Goal: Information Seeking & Learning: Learn about a topic

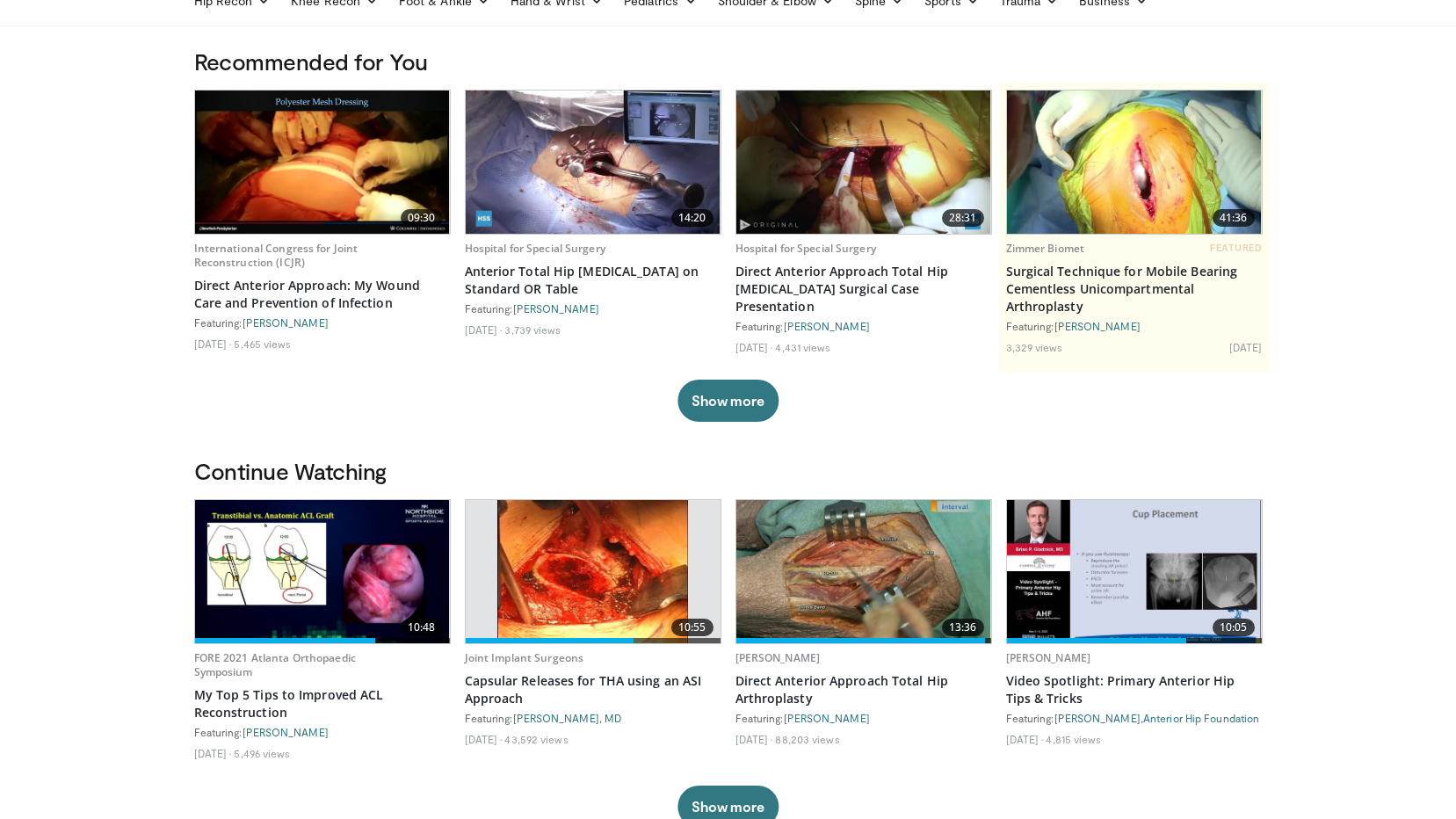
scroll to position [87, 0]
click at [305, 586] on img at bounding box center [322, 571] width 255 height 143
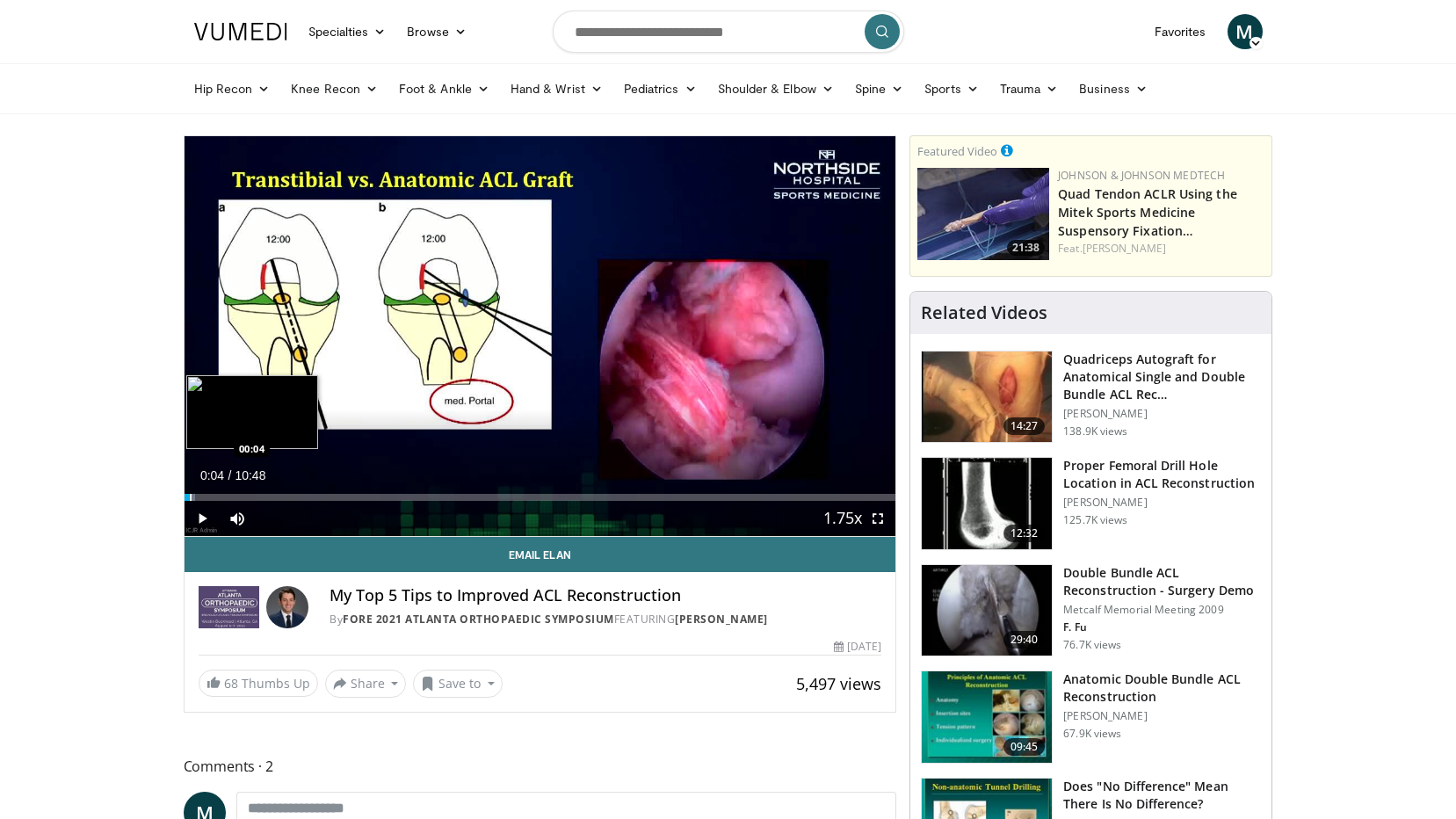
drag, startPoint x: 692, startPoint y: 493, endPoint x: 193, endPoint y: 493, distance: 499.0
click at [192, 494] on div "Progress Bar" at bounding box center [191, 497] width 2 height 7
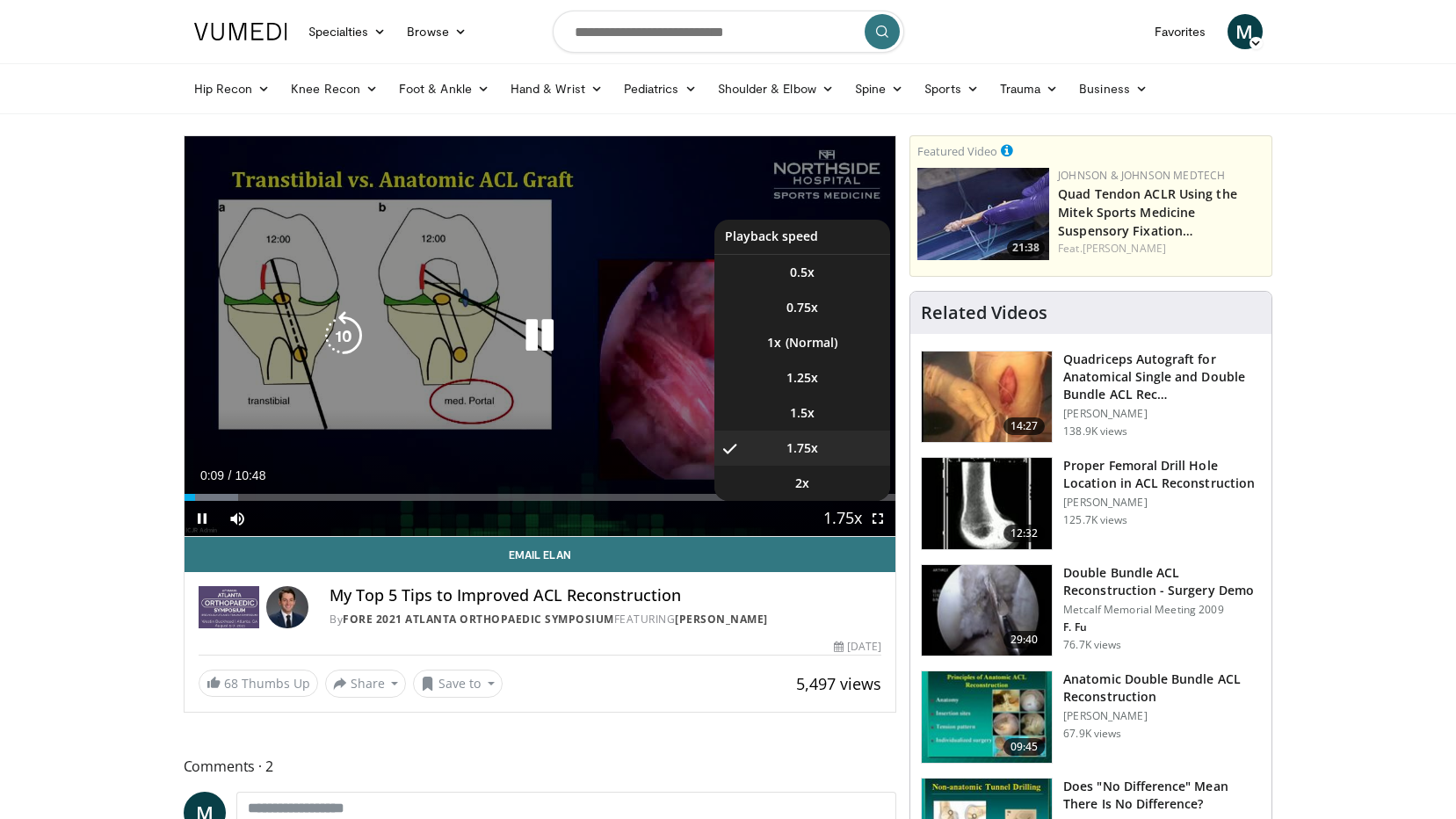
click at [839, 523] on span "Video Player" at bounding box center [842, 519] width 24 height 35
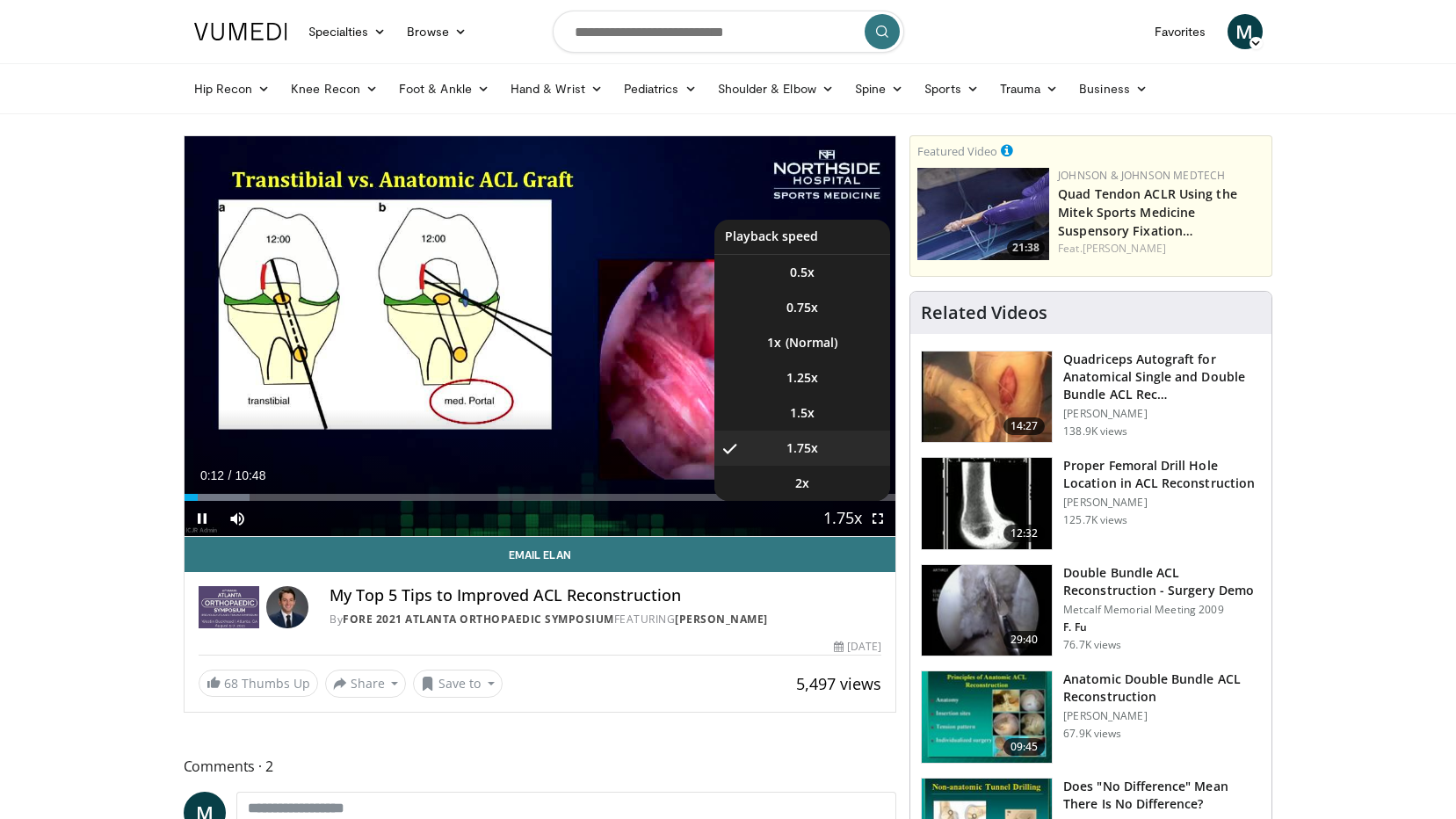
click at [846, 524] on span "Video Player" at bounding box center [842, 519] width 24 height 35
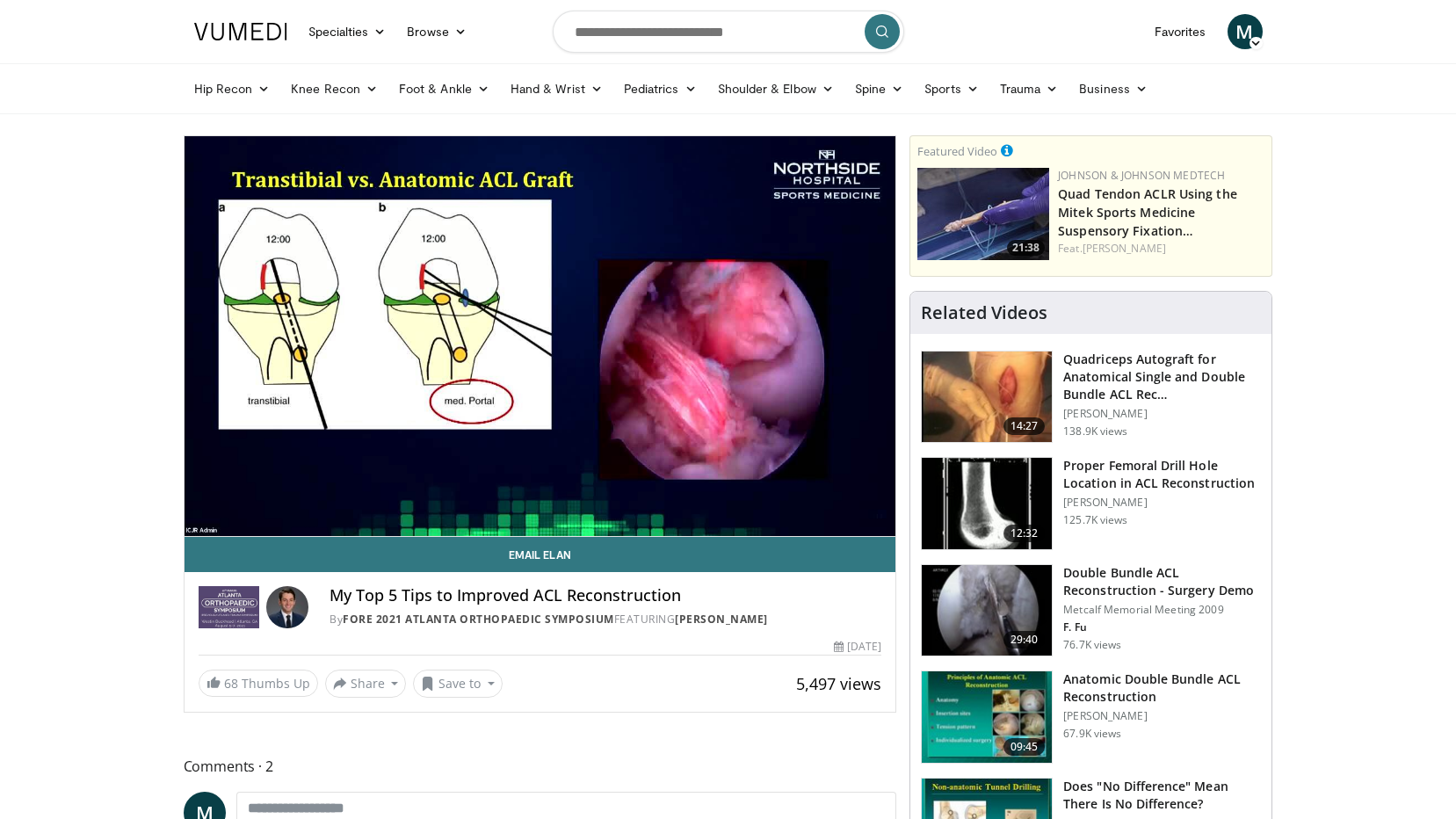
click at [846, 524] on video-js "**********" at bounding box center [541, 336] width 712 height 401
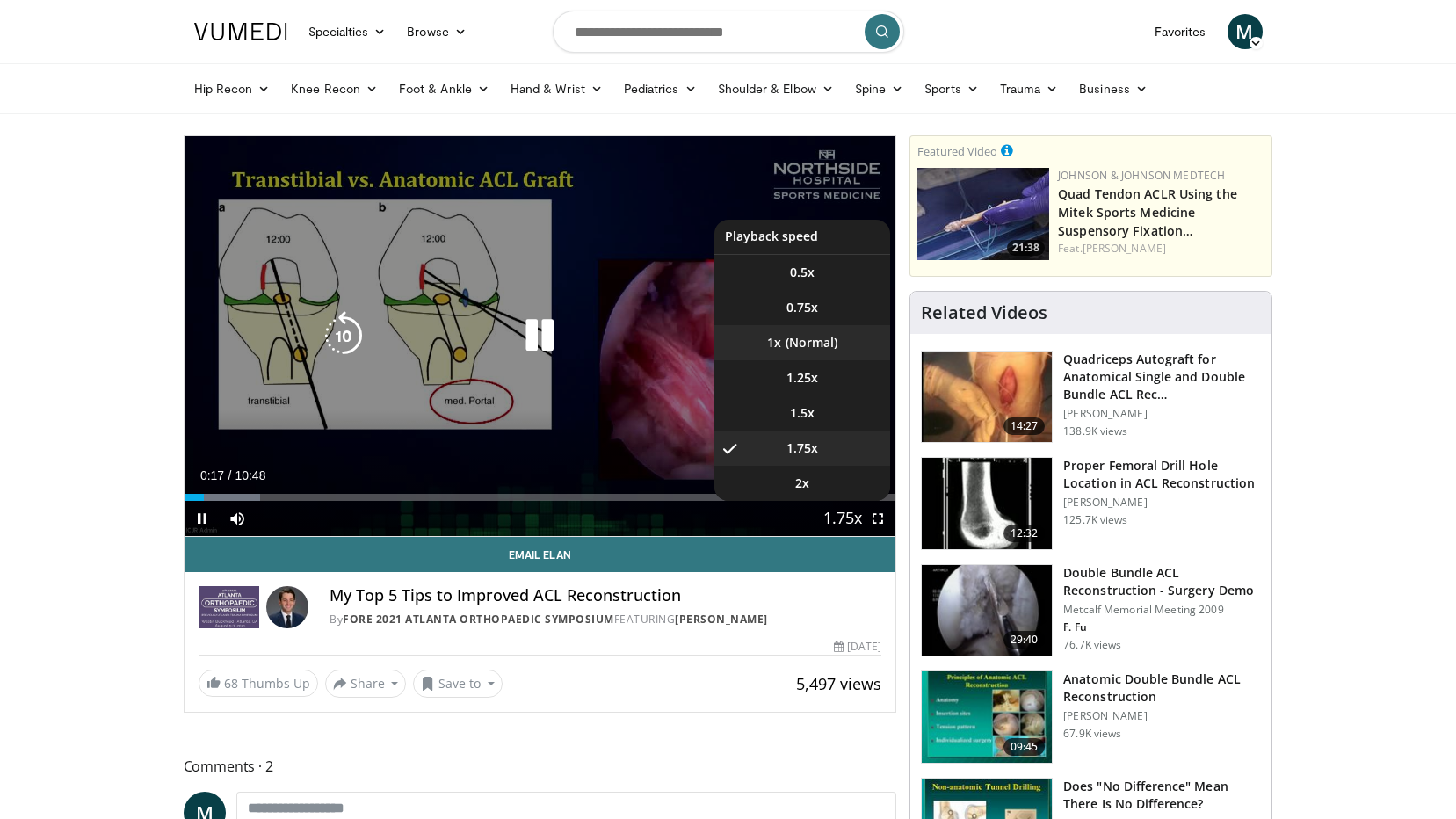
click at [828, 343] on li "1x" at bounding box center [802, 342] width 176 height 35
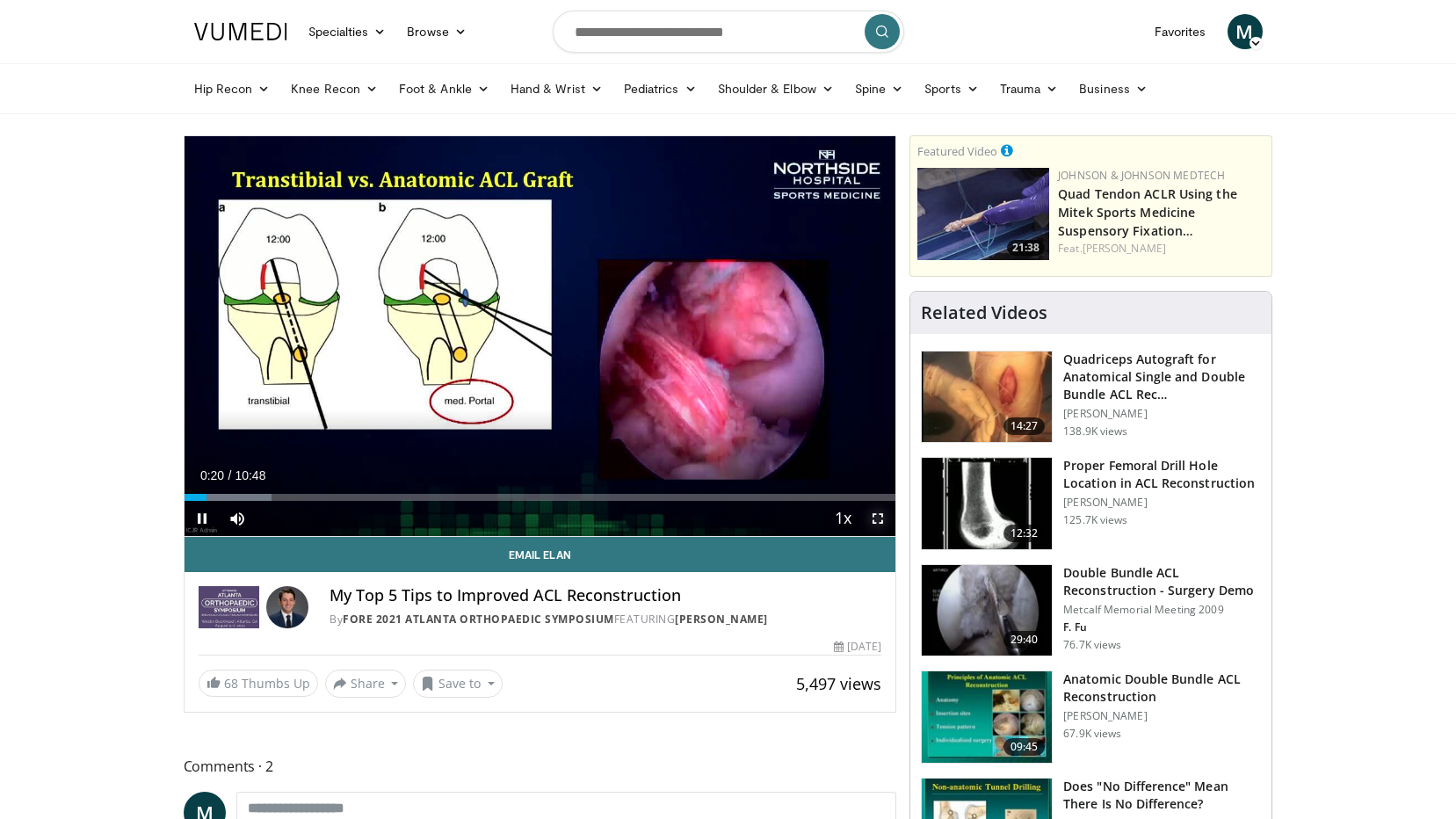
click at [875, 513] on span "Video Player" at bounding box center [878, 518] width 35 height 35
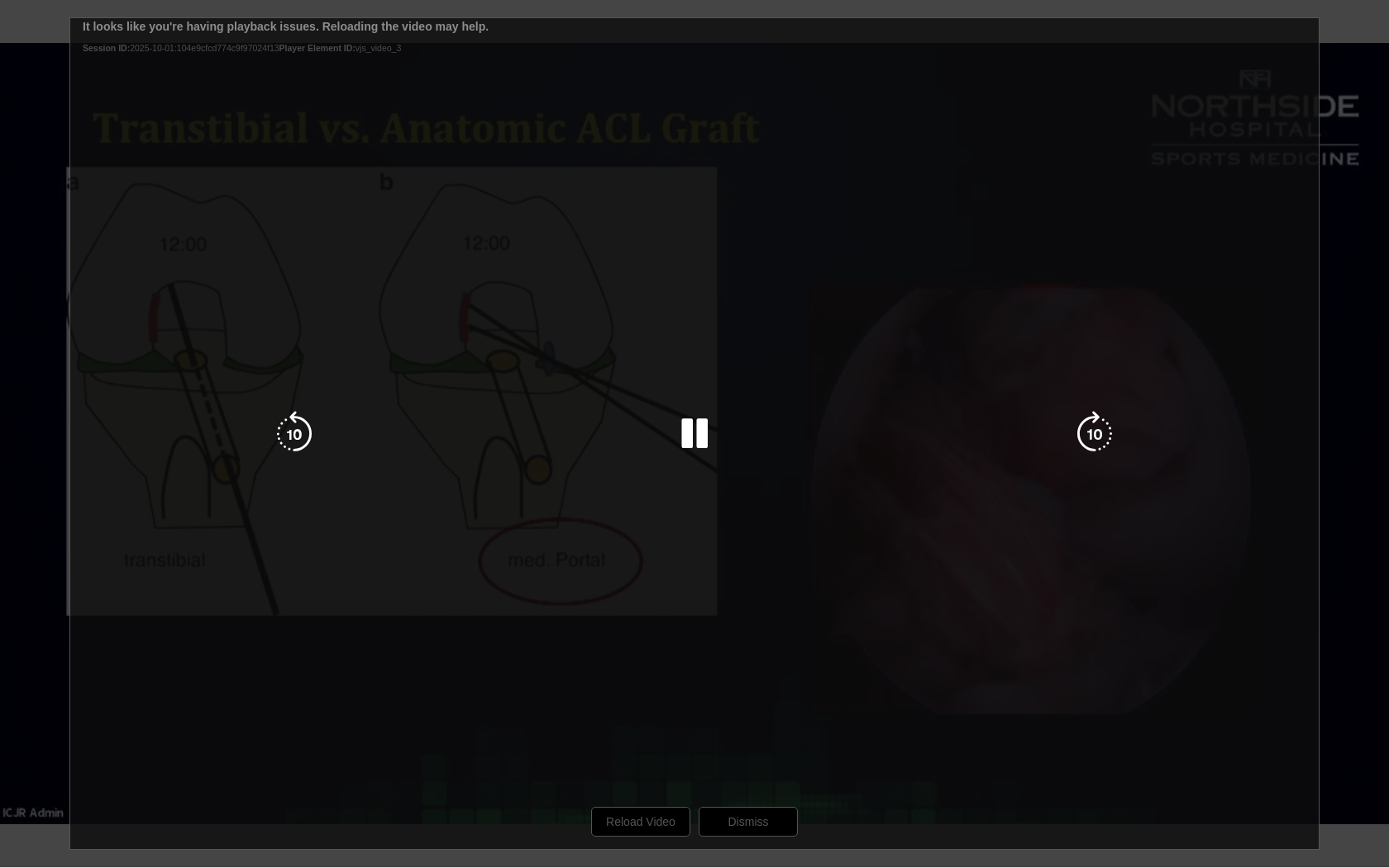
click at [650, 770] on div "10 seconds Tap to unmute" at bounding box center [694, 433] width 1389 height 867
click at [689, 431] on icon "Video Player" at bounding box center [694, 434] width 47 height 47
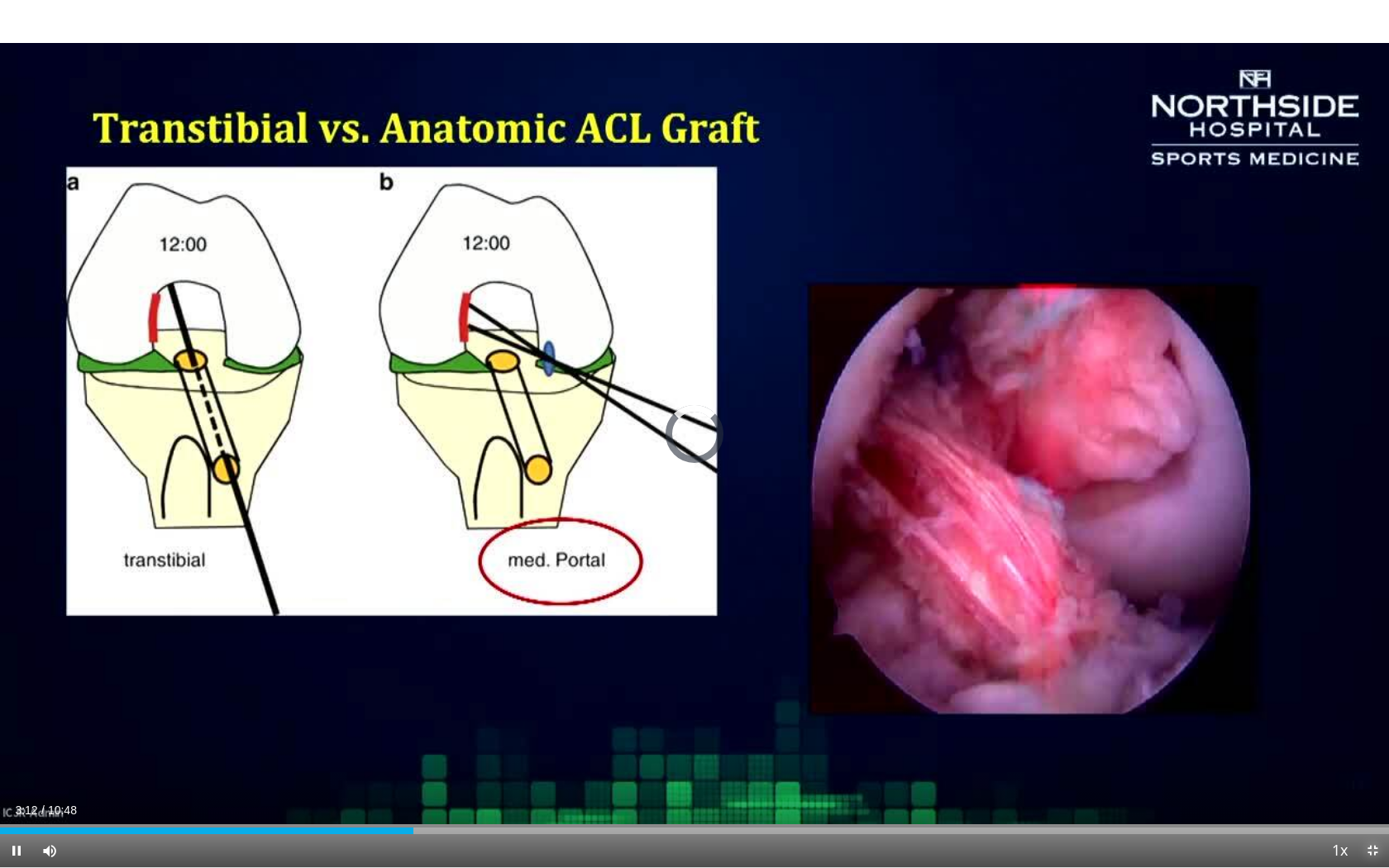
click at [1375, 770] on span "Video Player" at bounding box center [1372, 850] width 33 height 33
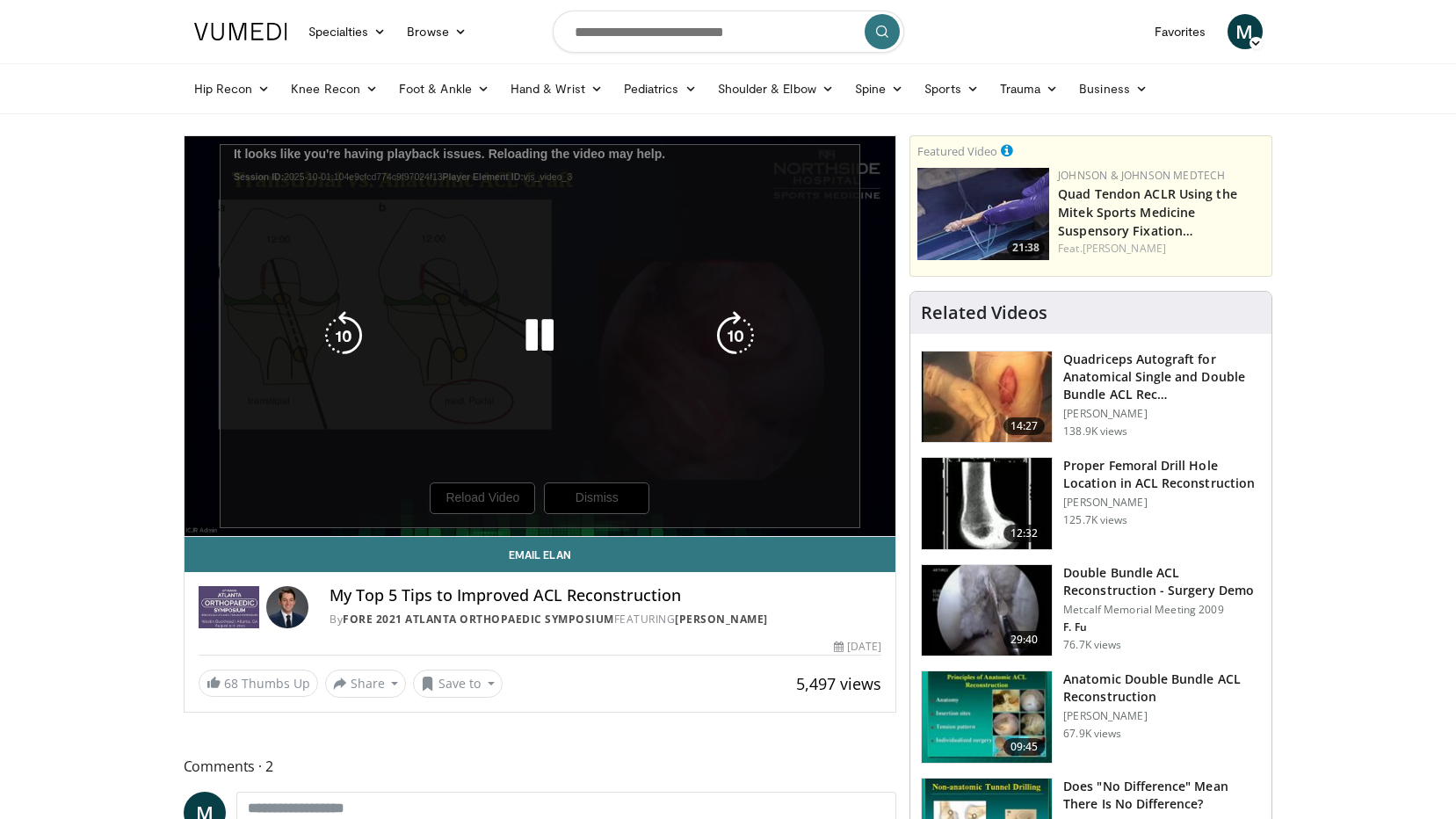
click at [495, 494] on div "10 seconds Tap to unmute" at bounding box center [541, 336] width 712 height 400
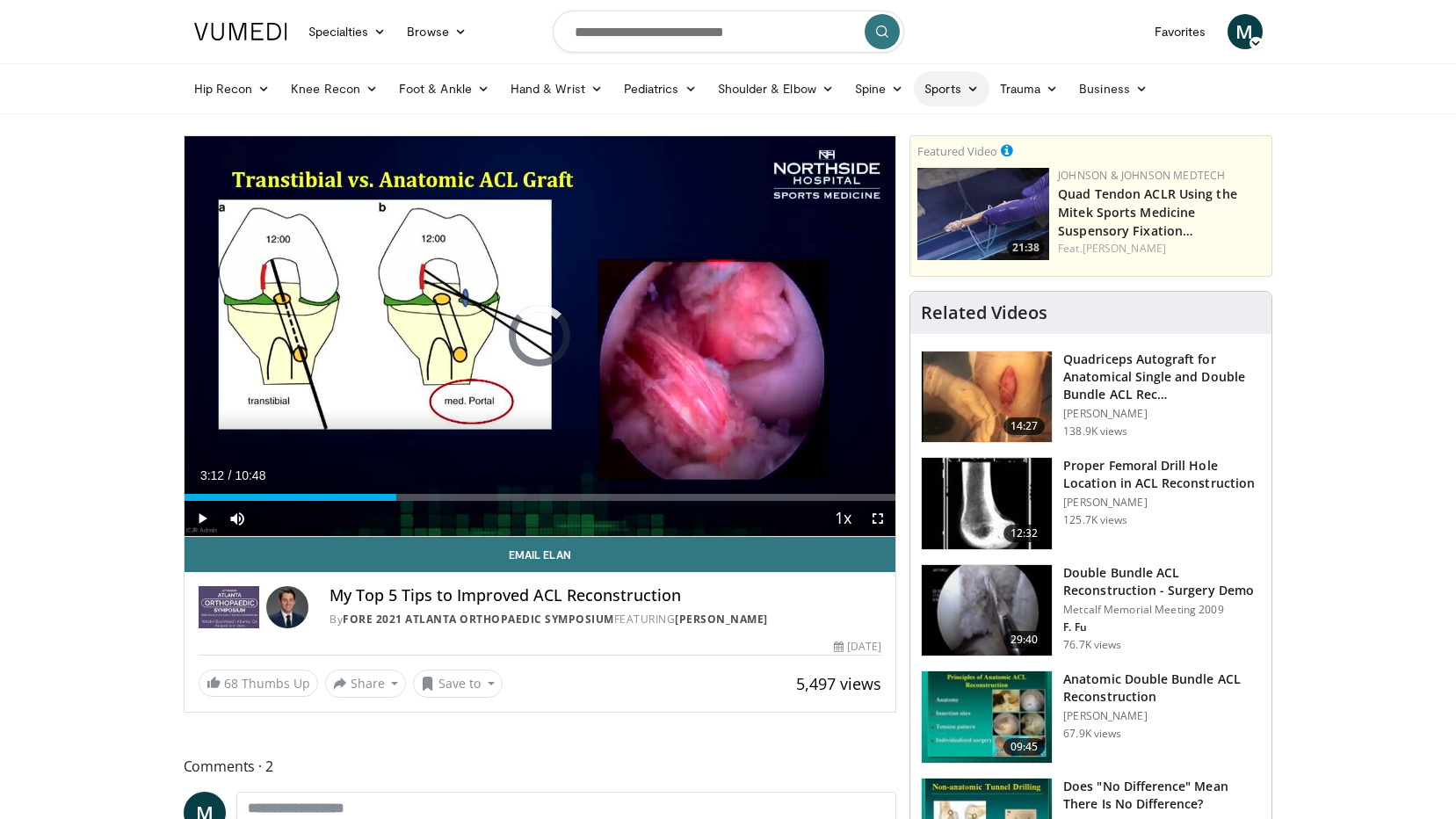
click at [943, 93] on link "Sports" at bounding box center [951, 88] width 76 height 35
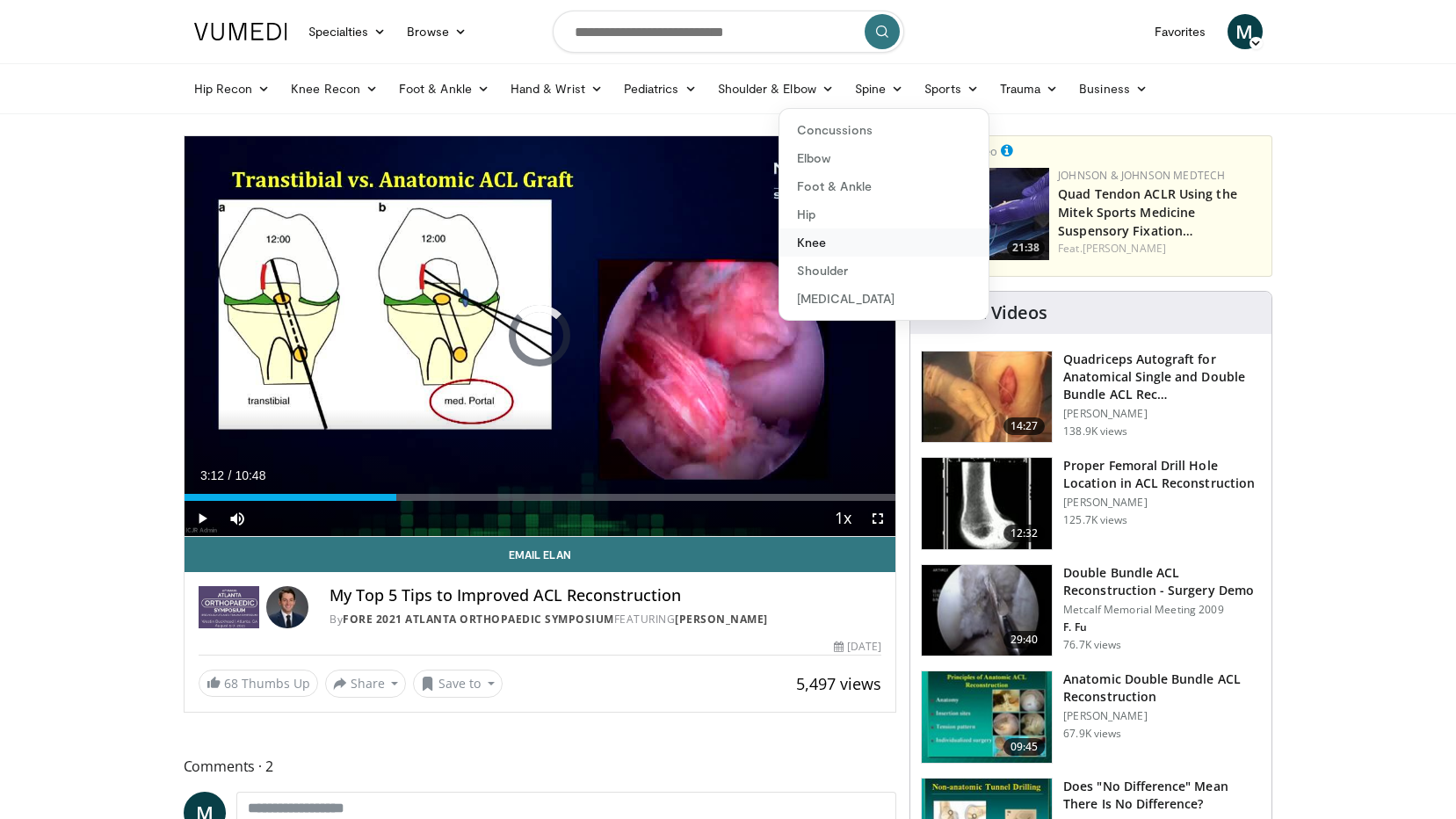
click at [820, 244] on link "Knee" at bounding box center [884, 241] width 209 height 28
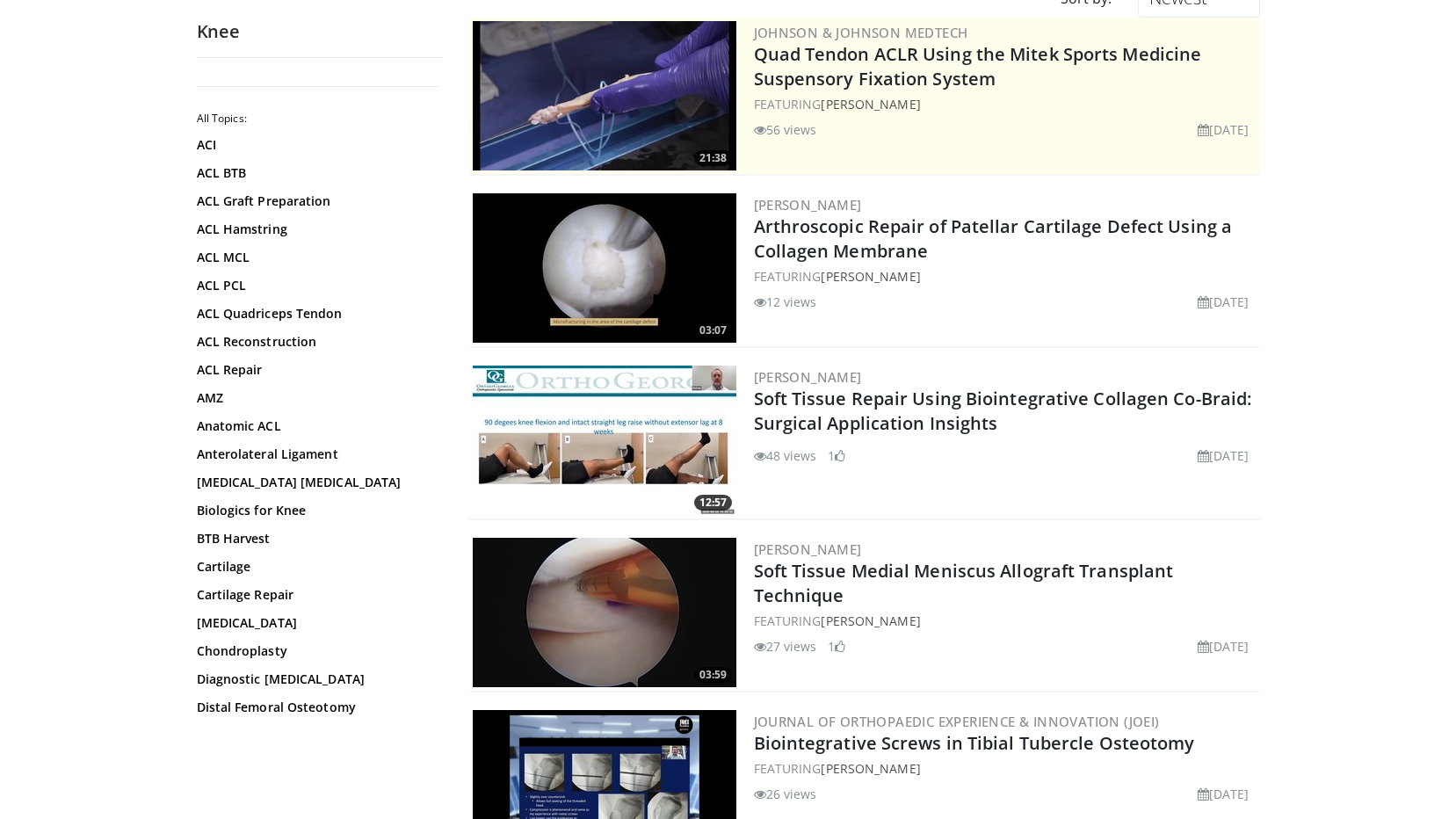
scroll to position [87, 0]
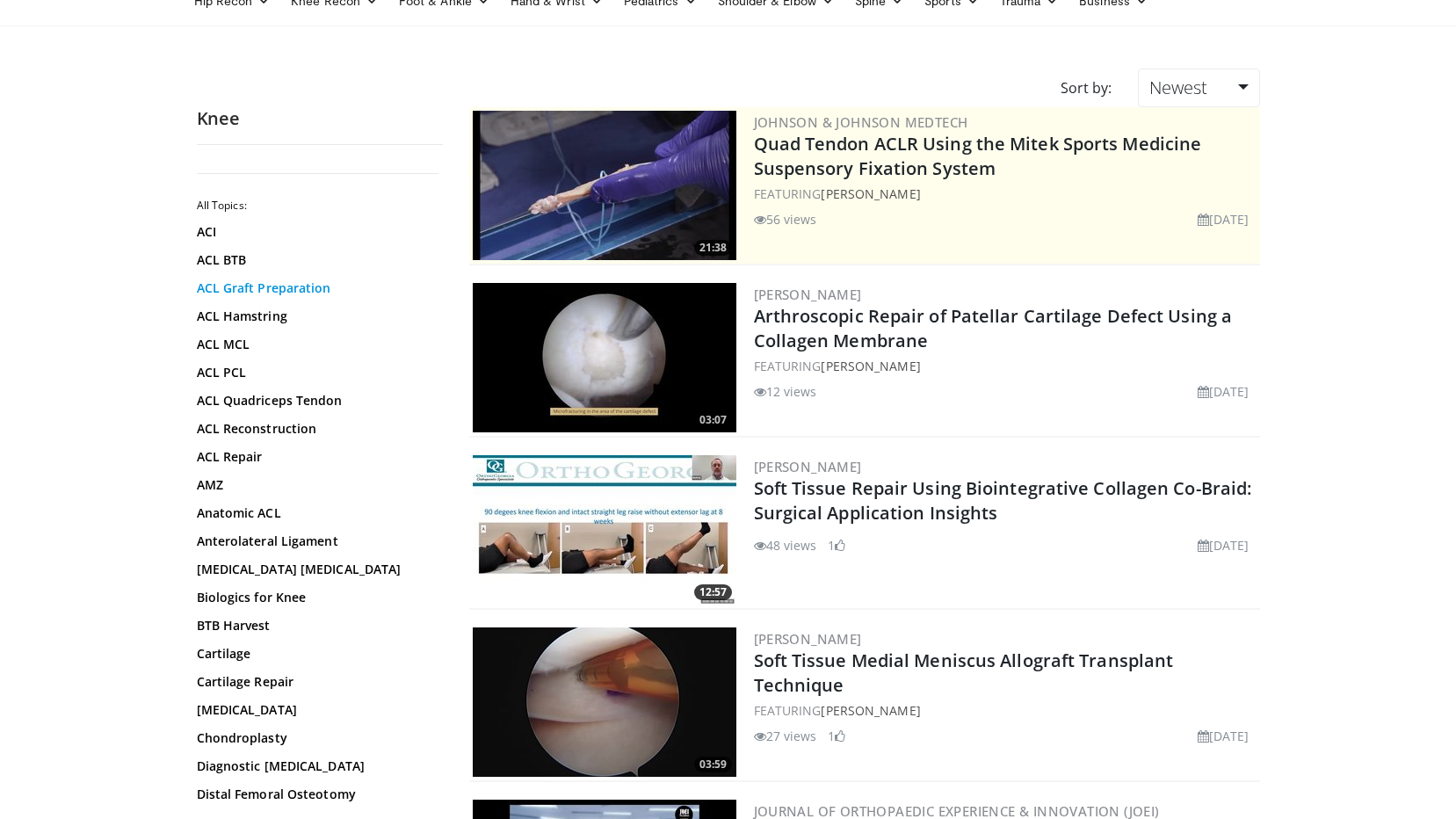
click at [226, 287] on link "ACL Graft Preparation" at bounding box center [314, 287] width 237 height 17
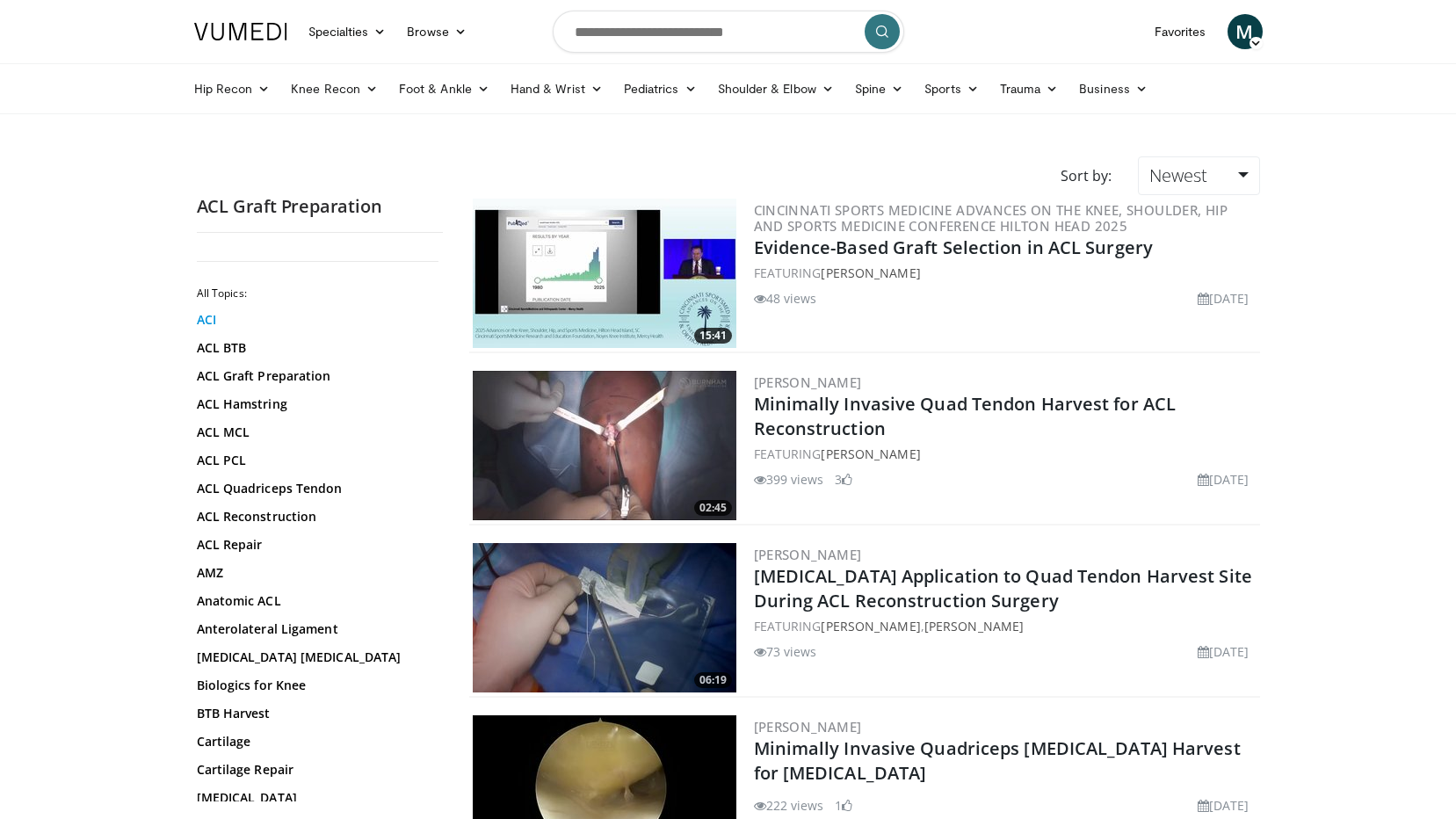
click at [214, 320] on link "ACI" at bounding box center [314, 319] width 237 height 17
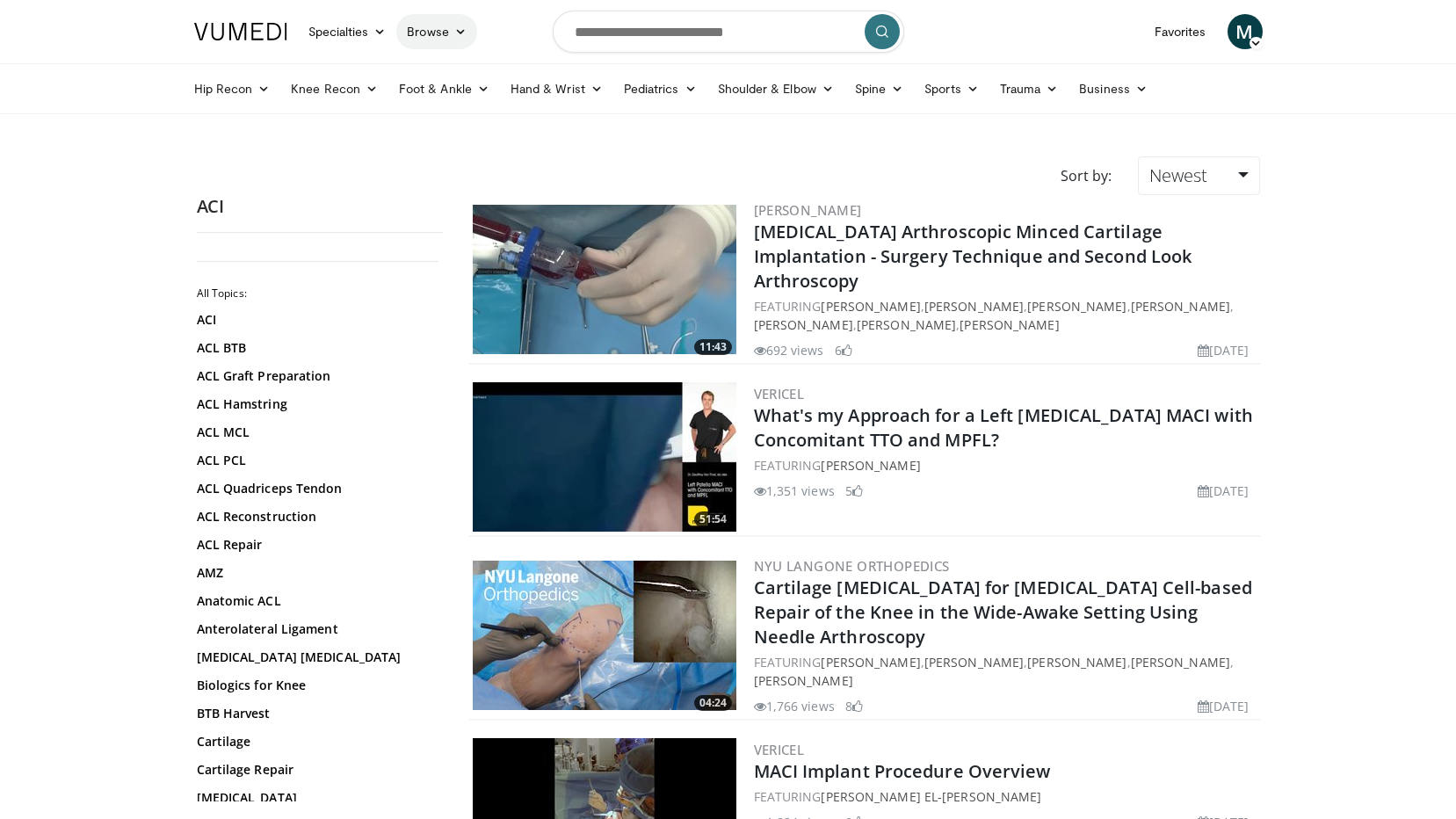
click at [437, 24] on link "Browse" at bounding box center [437, 32] width 81 height 35
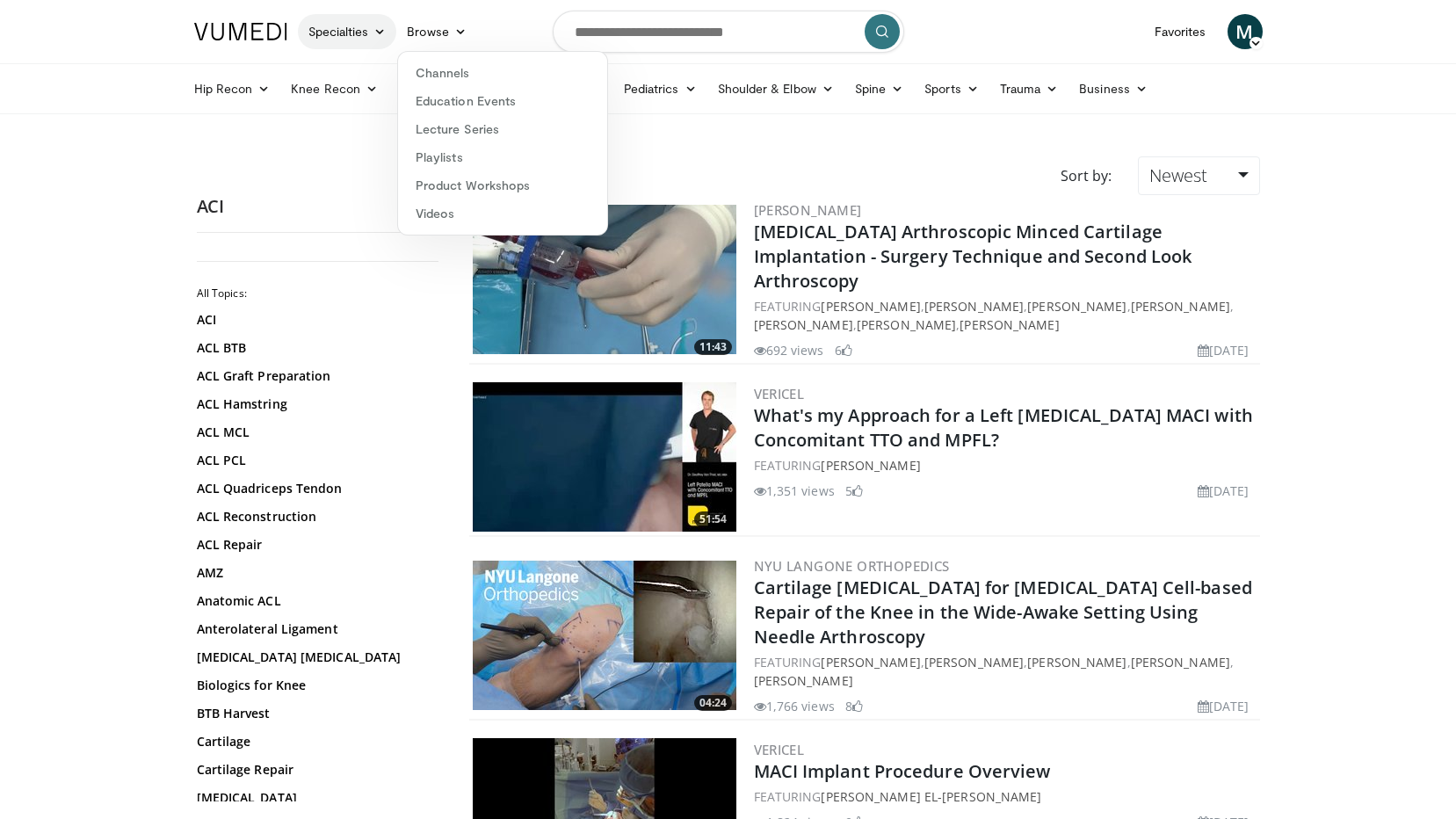
click at [356, 37] on link "Specialties" at bounding box center [348, 32] width 99 height 35
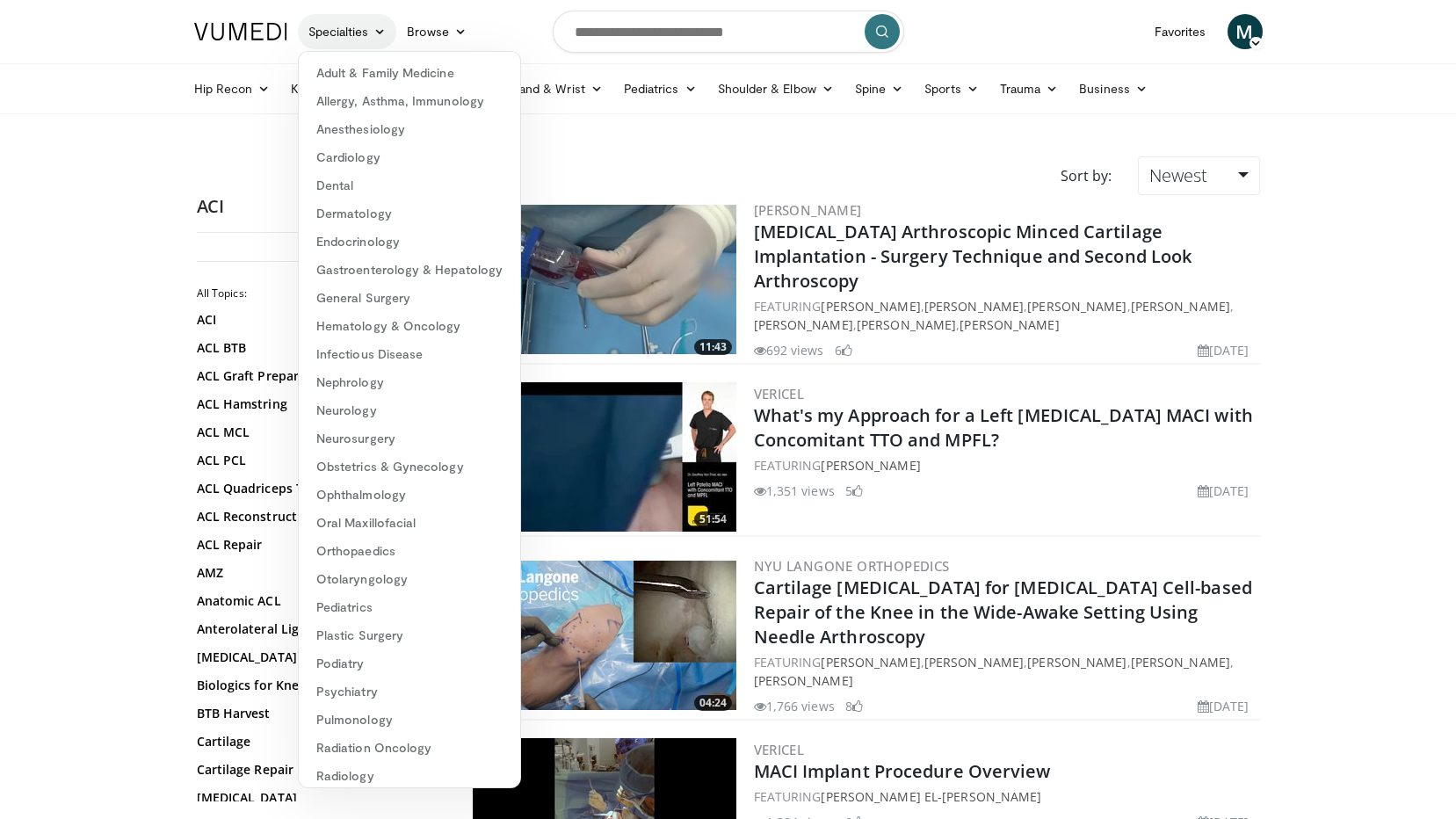
click at [356, 37] on link "Specialties" at bounding box center [348, 32] width 99 height 35
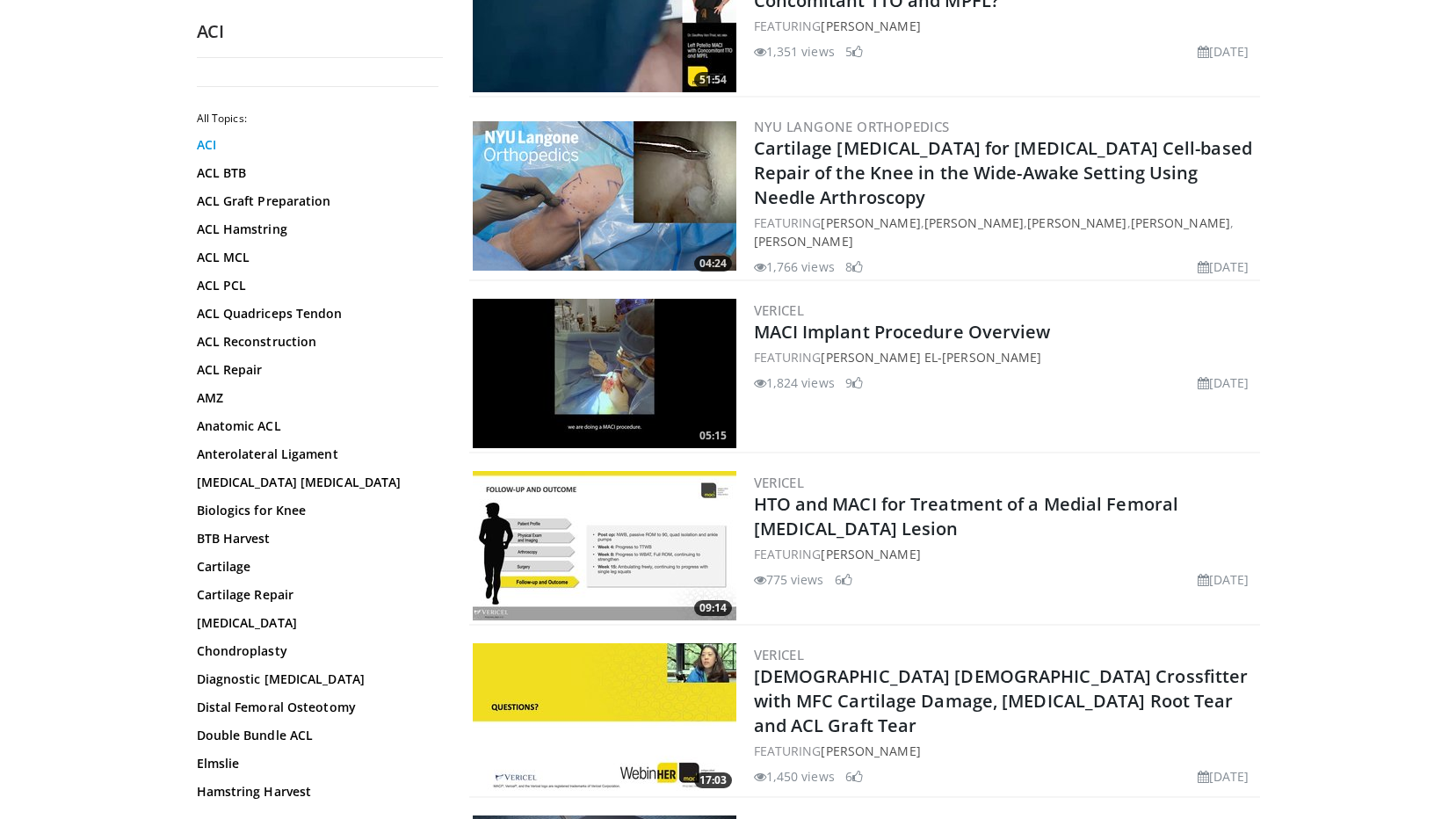
click at [200, 144] on link "ACI" at bounding box center [314, 144] width 237 height 17
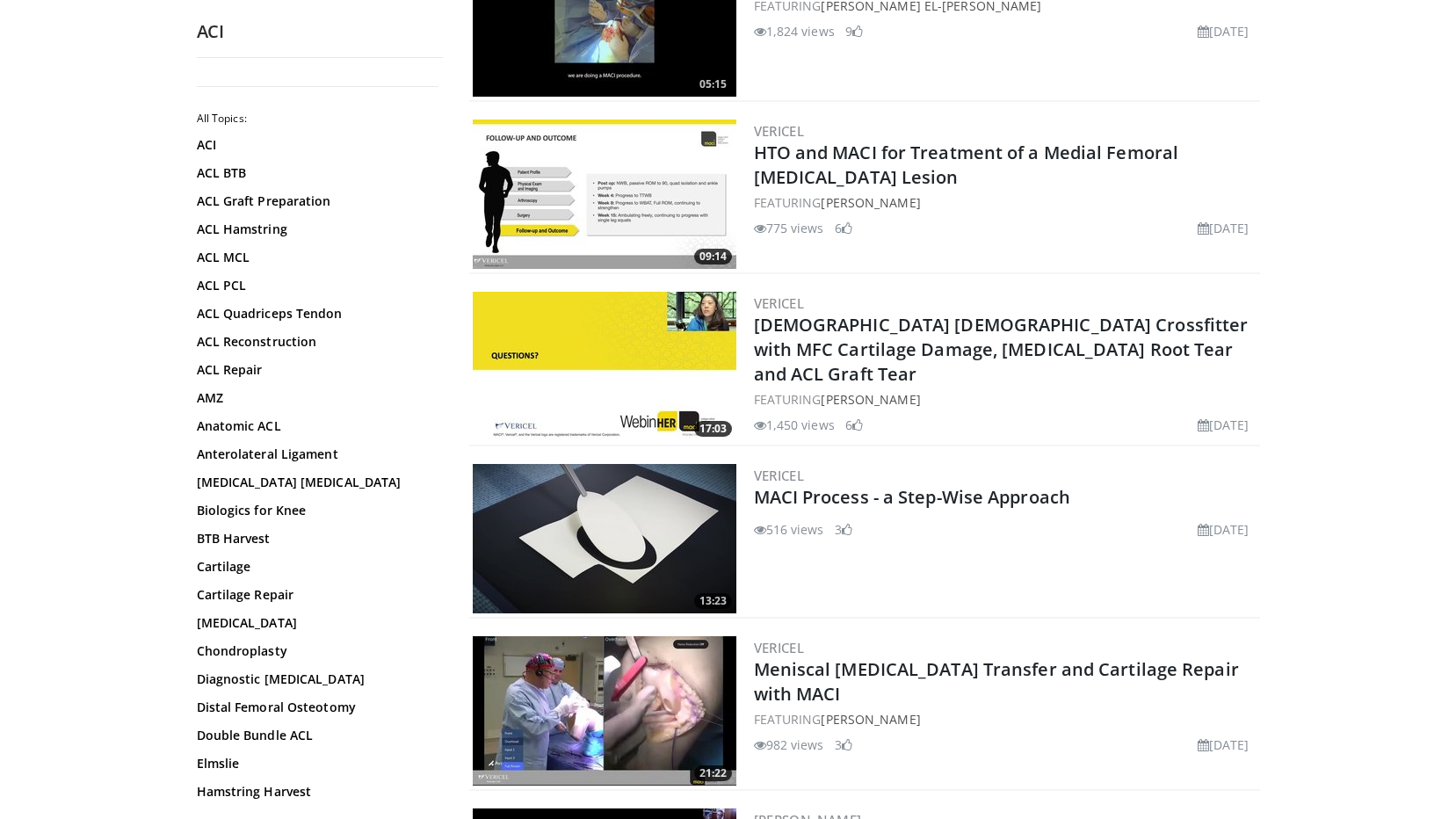
scroll to position [1054, 0]
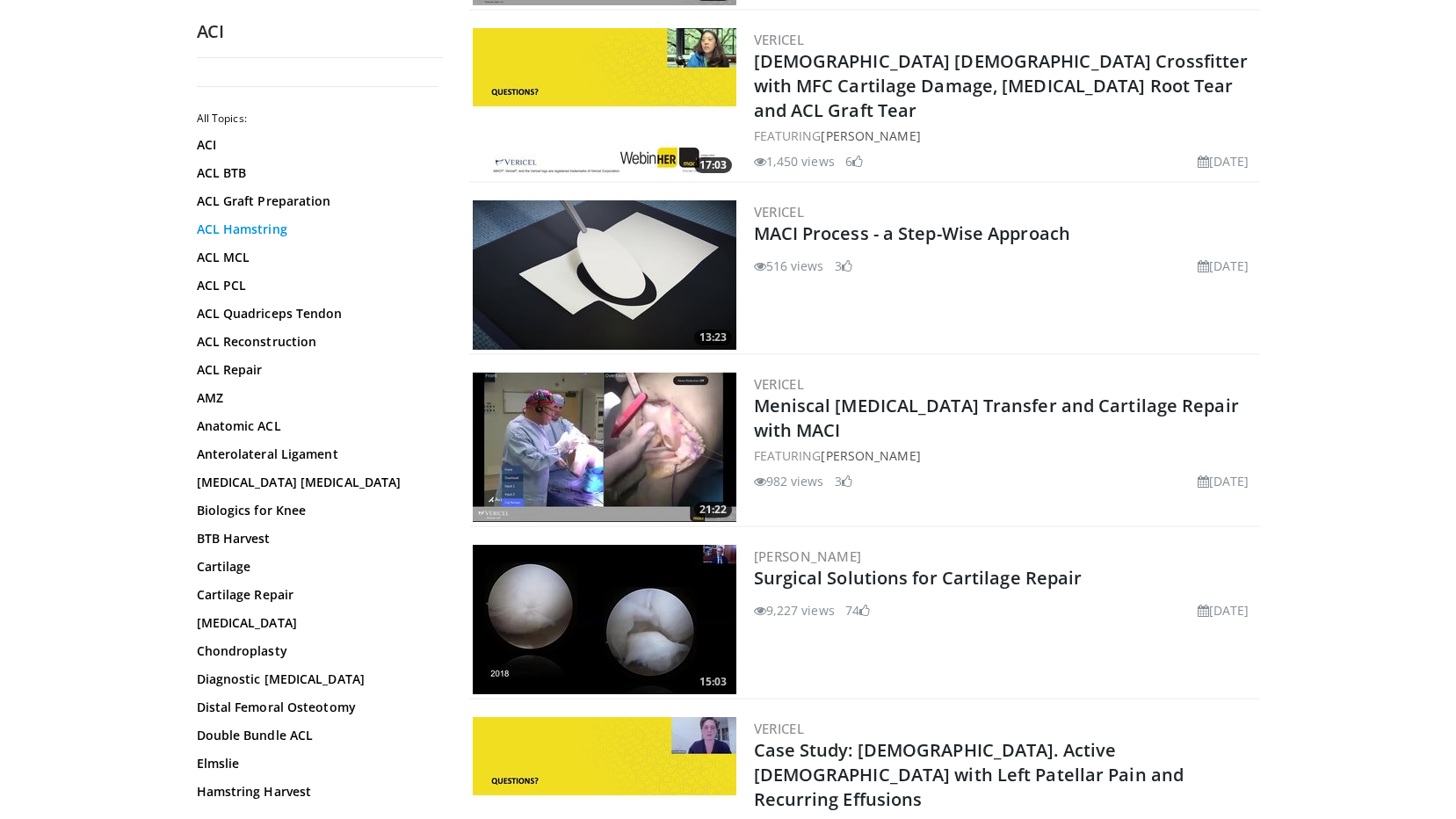
click at [223, 227] on link "ACL Hamstring" at bounding box center [314, 229] width 237 height 17
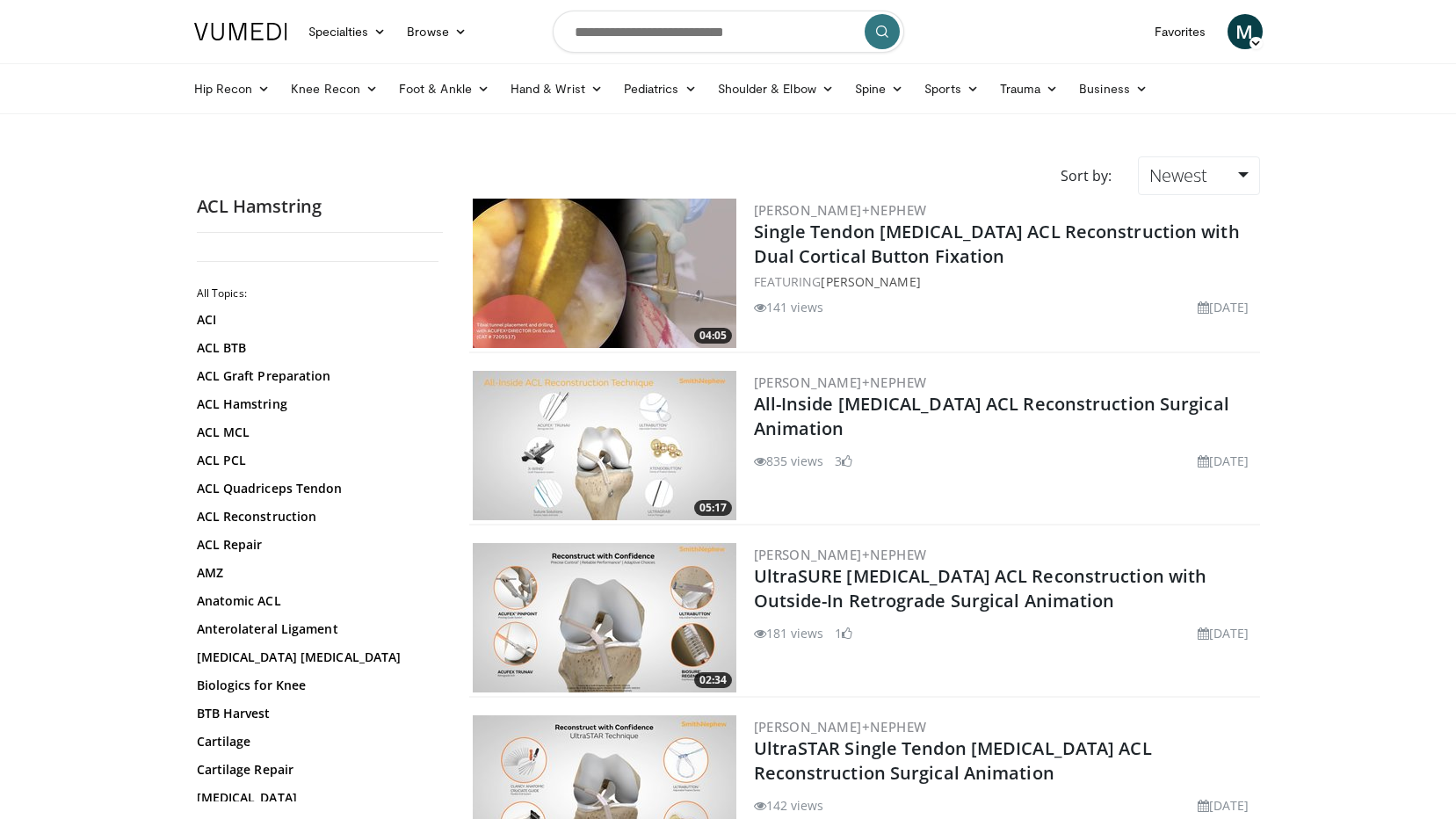
click at [638, 276] on img at bounding box center [605, 273] width 263 height 150
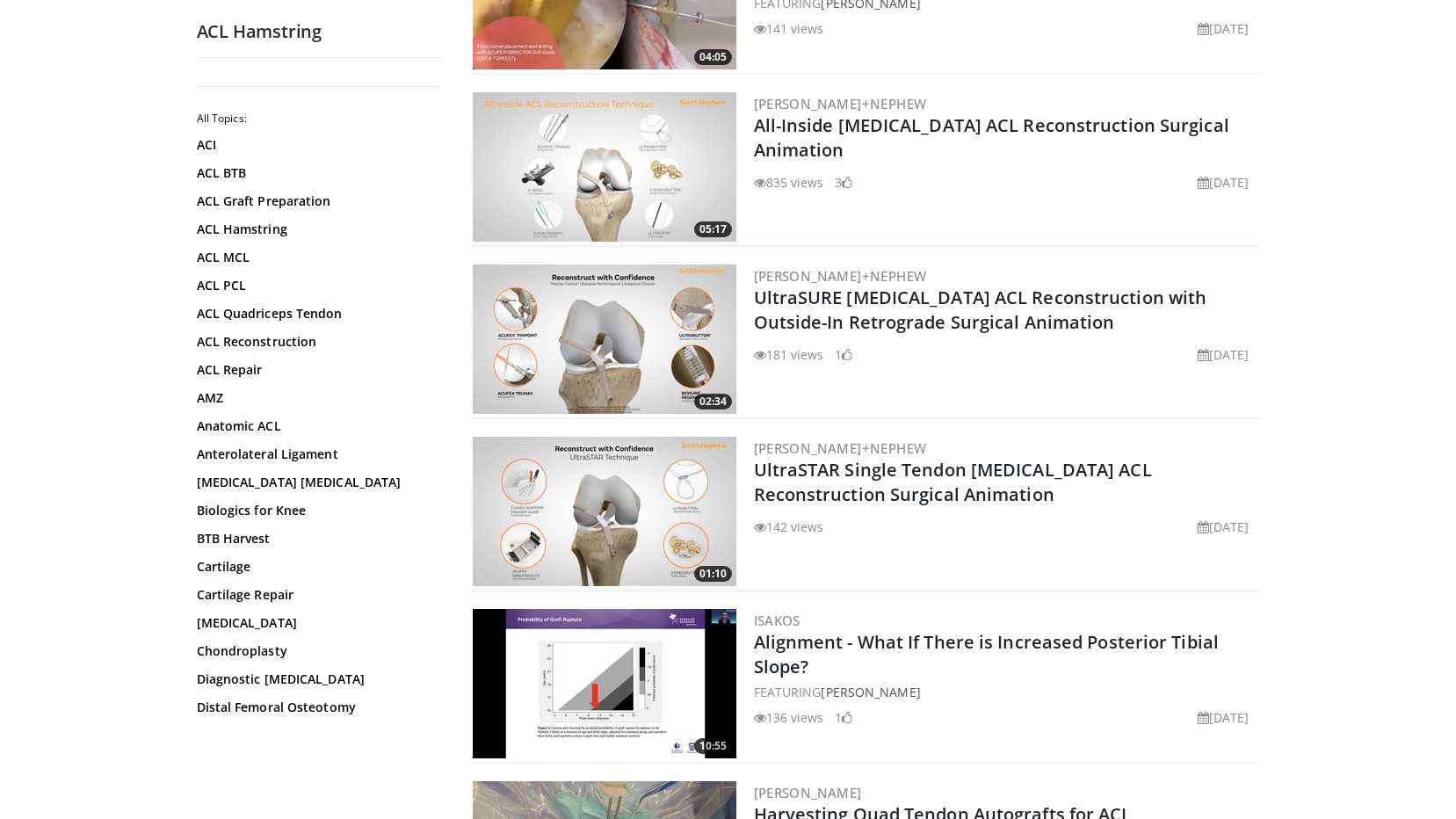
scroll to position [351, 0]
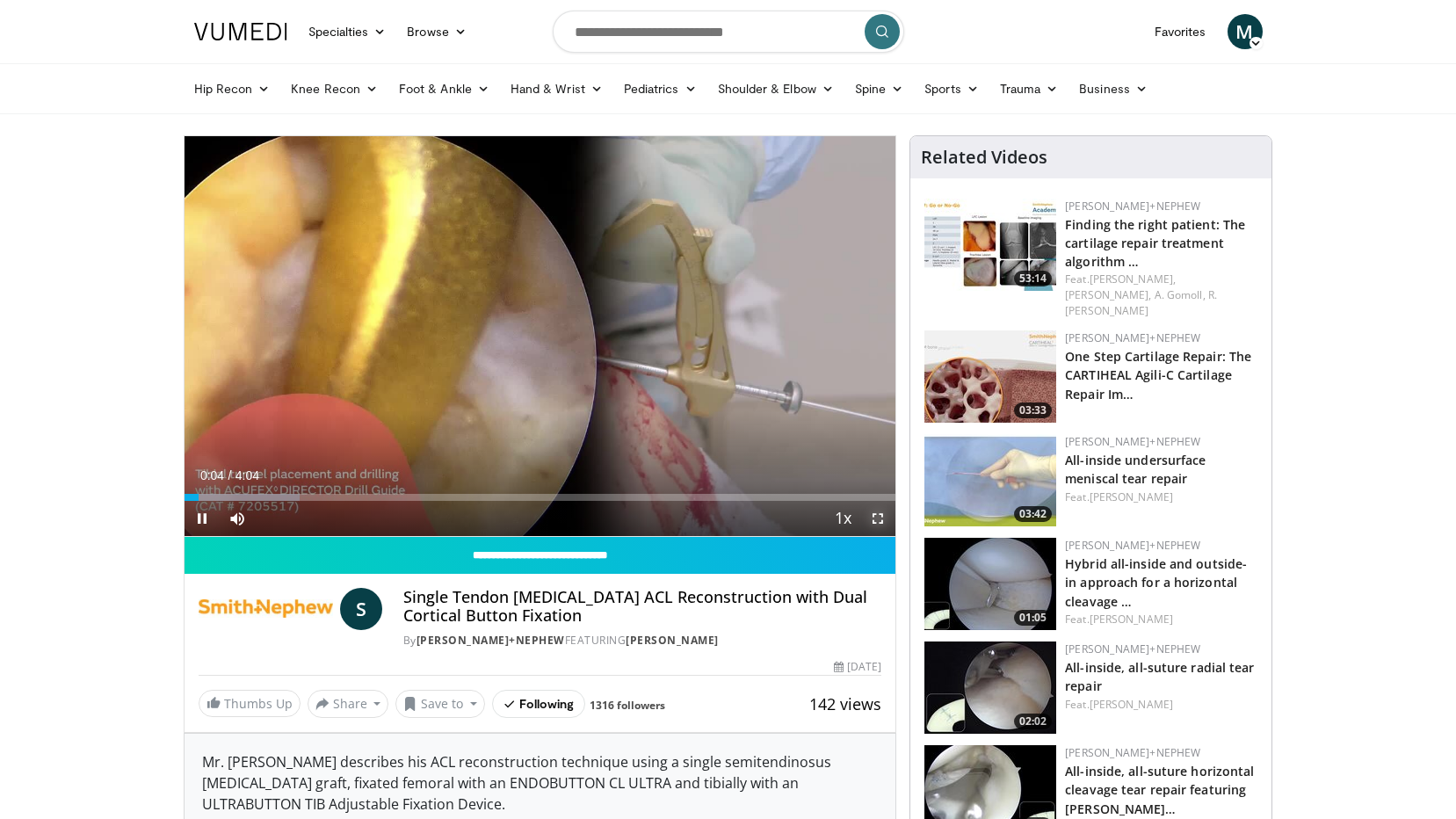
click at [880, 514] on span "Video Player" at bounding box center [878, 518] width 35 height 35
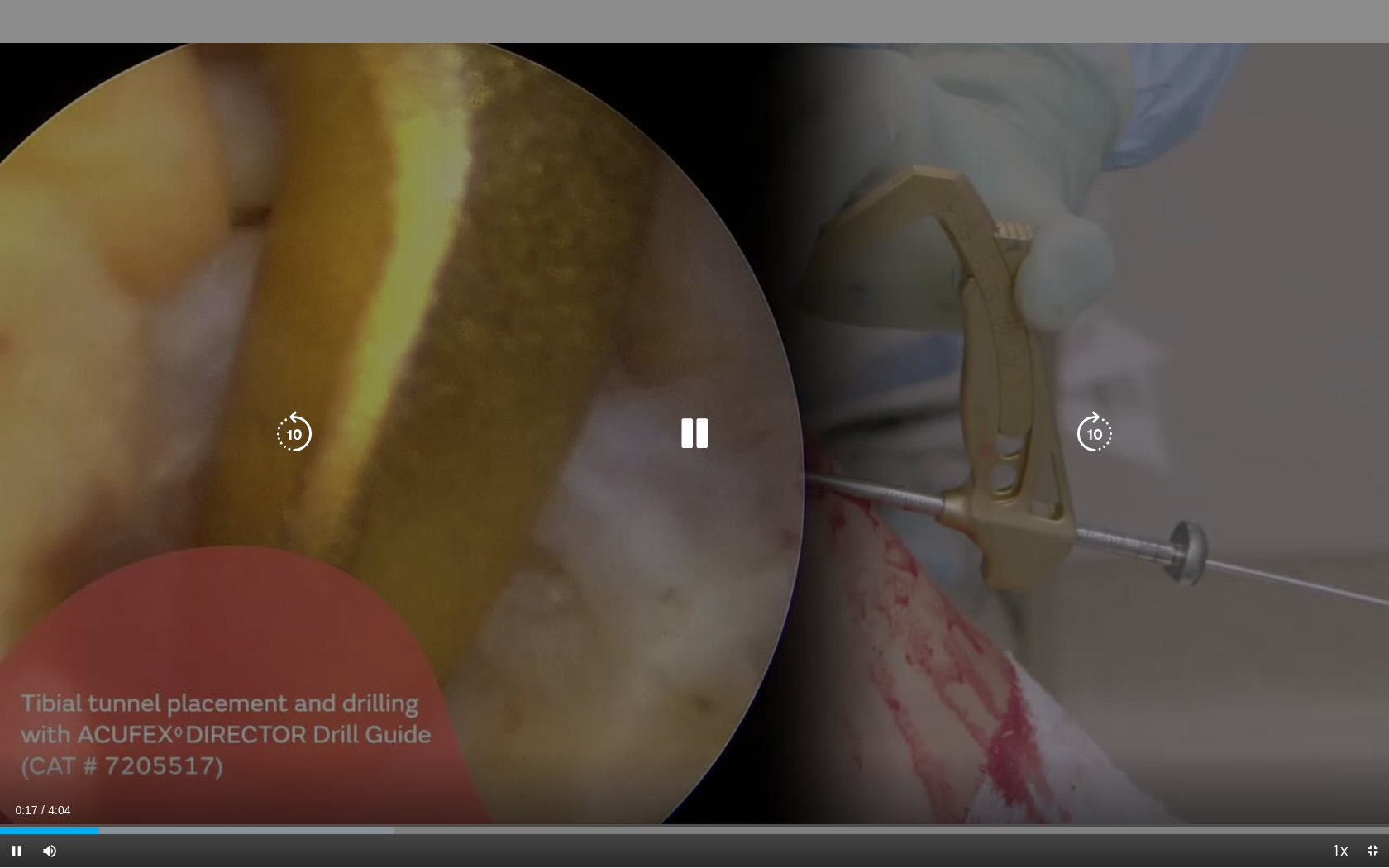
click at [691, 432] on icon "Video Player" at bounding box center [694, 434] width 47 height 47
click at [683, 420] on icon "Video Player" at bounding box center [694, 434] width 47 height 47
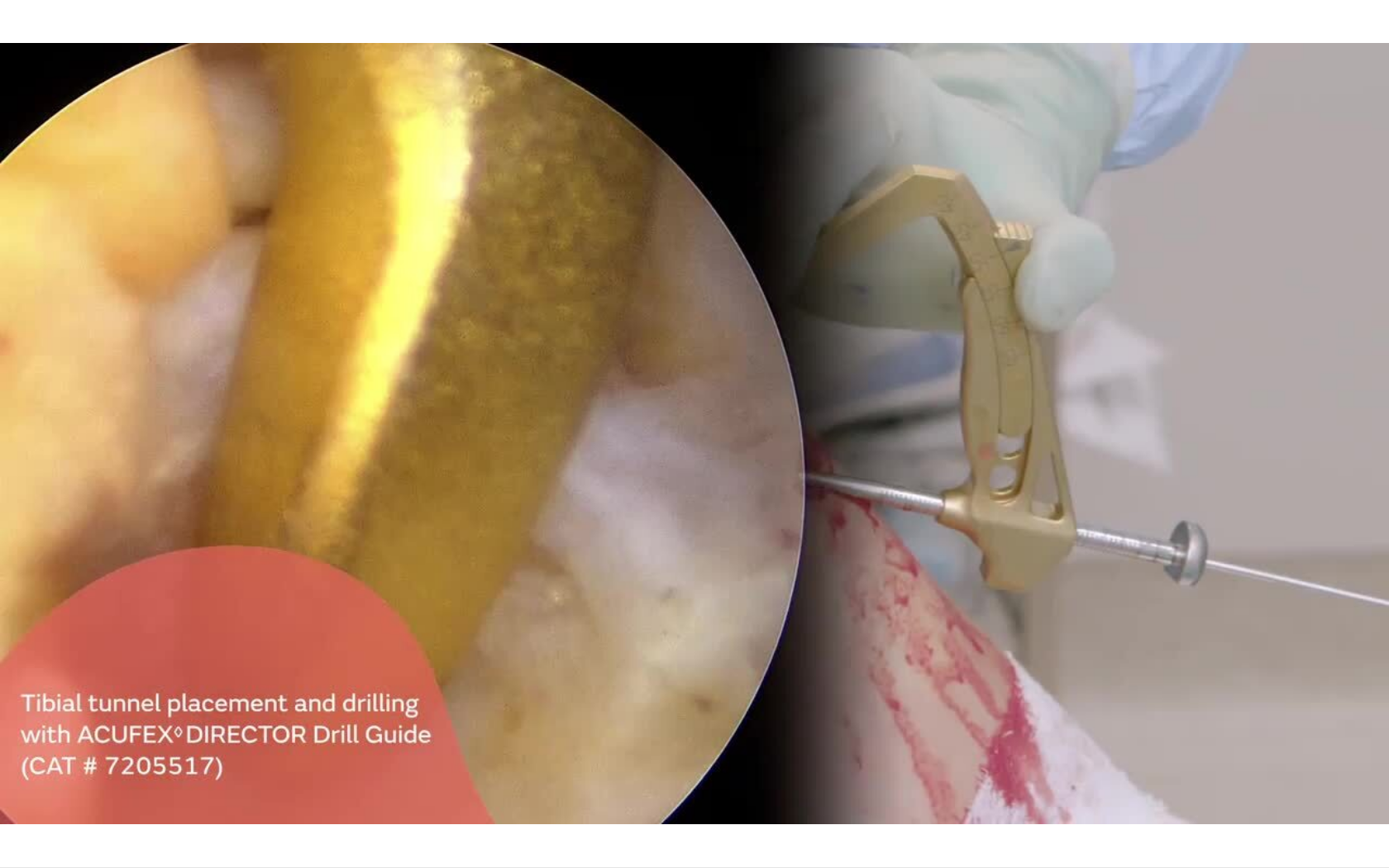
click at [99, 770] on div "10 seconds Tap to unmute" at bounding box center [694, 433] width 1389 height 867
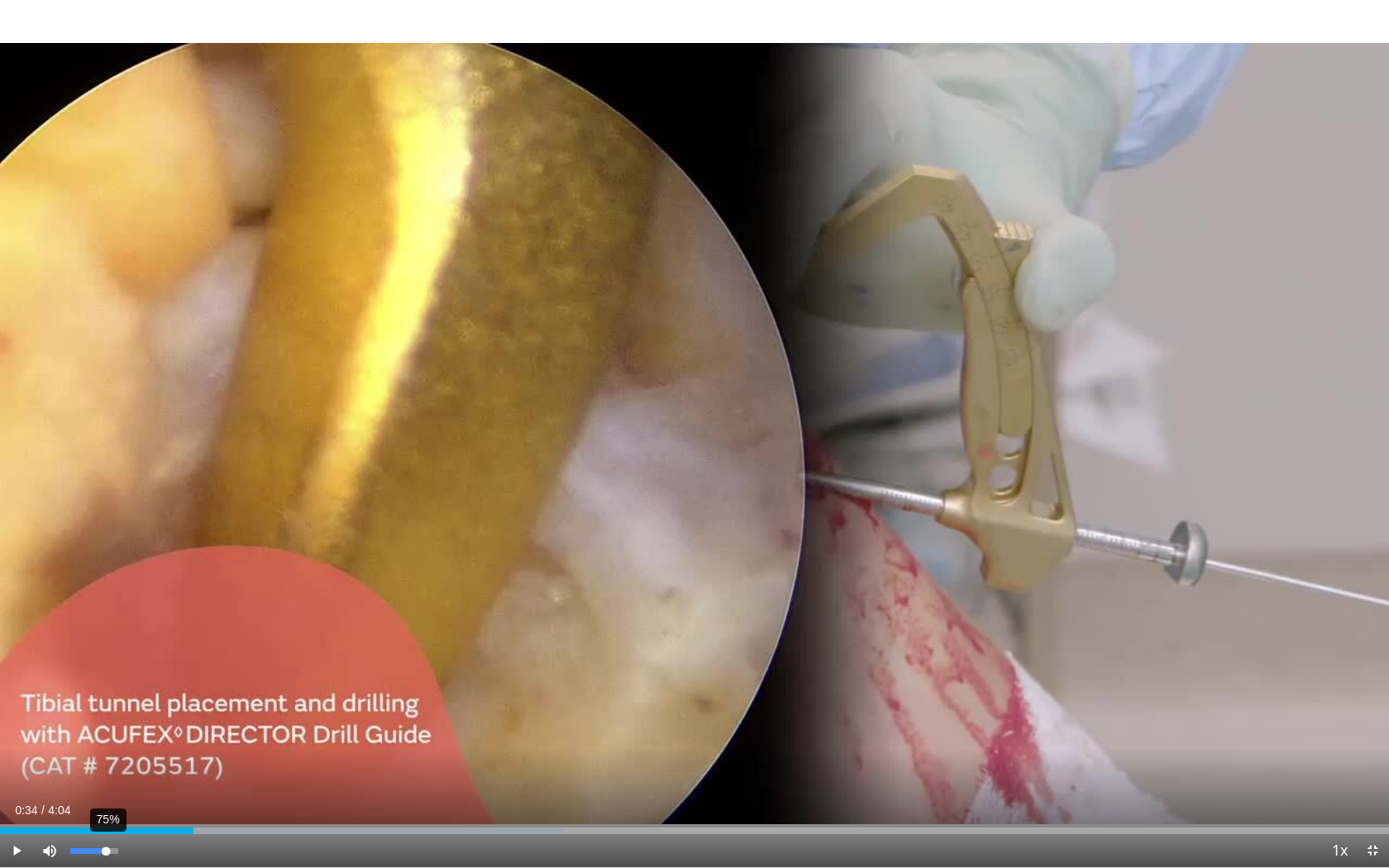
drag, startPoint x: 93, startPoint y: 850, endPoint x: 106, endPoint y: 850, distance: 13.0
click at [106, 770] on div "75%" at bounding box center [94, 850] width 47 height 6
click at [13, 770] on span "Video Player" at bounding box center [16, 850] width 33 height 33
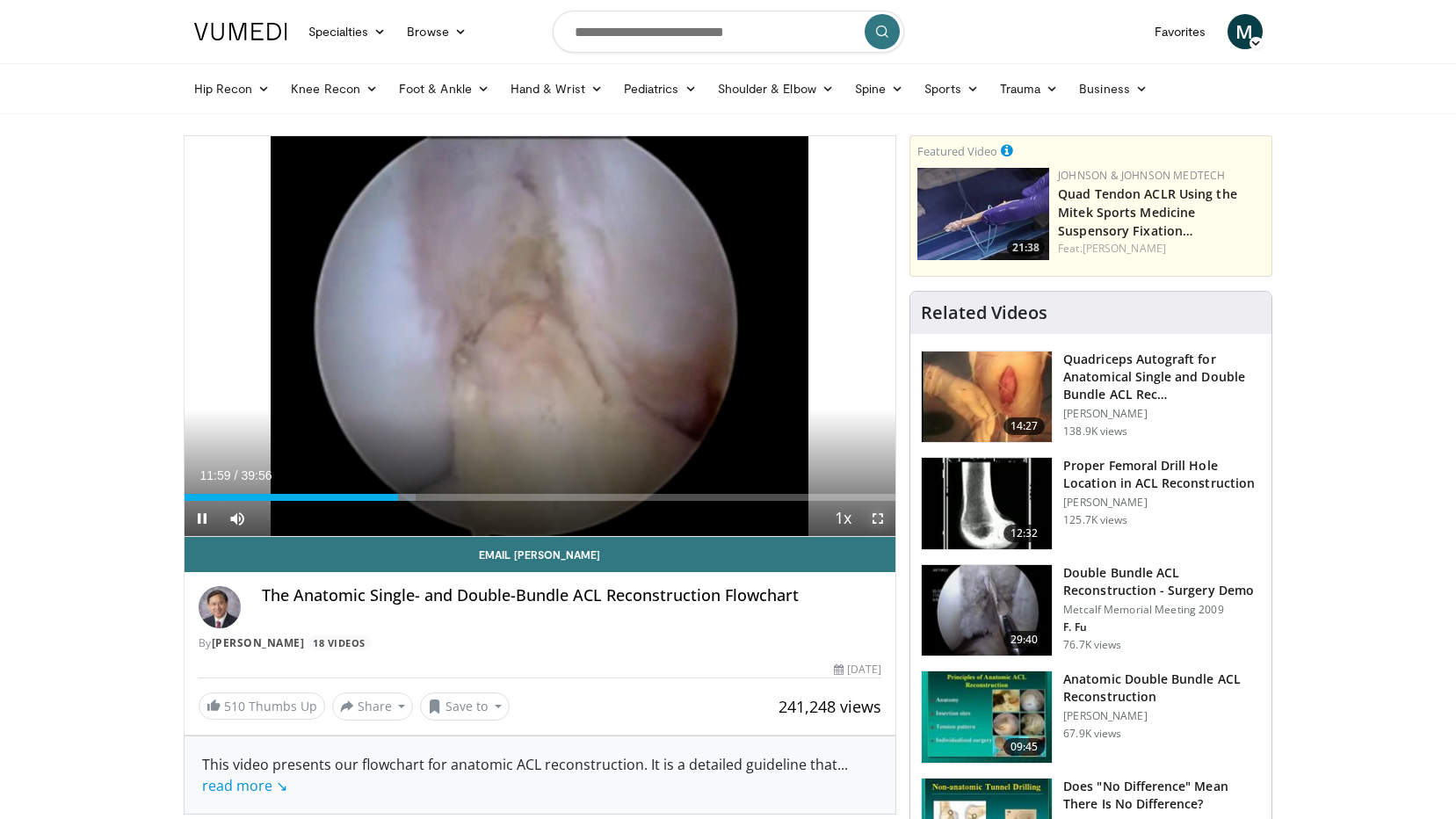
click at [875, 519] on span "Video Player" at bounding box center [878, 518] width 35 height 35
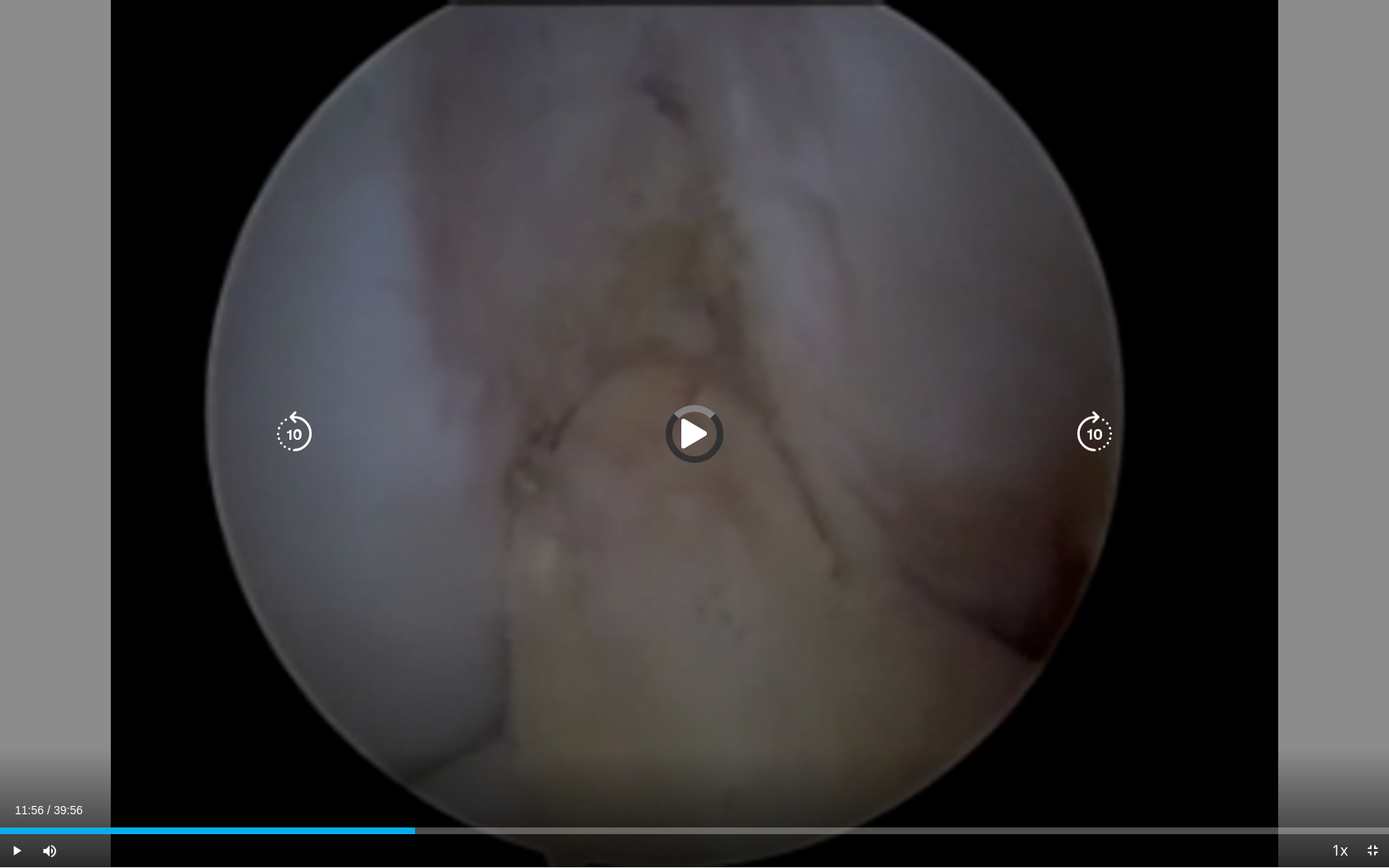
drag, startPoint x: 416, startPoint y: 828, endPoint x: 16, endPoint y: 821, distance: 400.1
click at [17, 770] on div "Loaded : 0.00% 00:35 00:32" at bounding box center [694, 826] width 1389 height 16
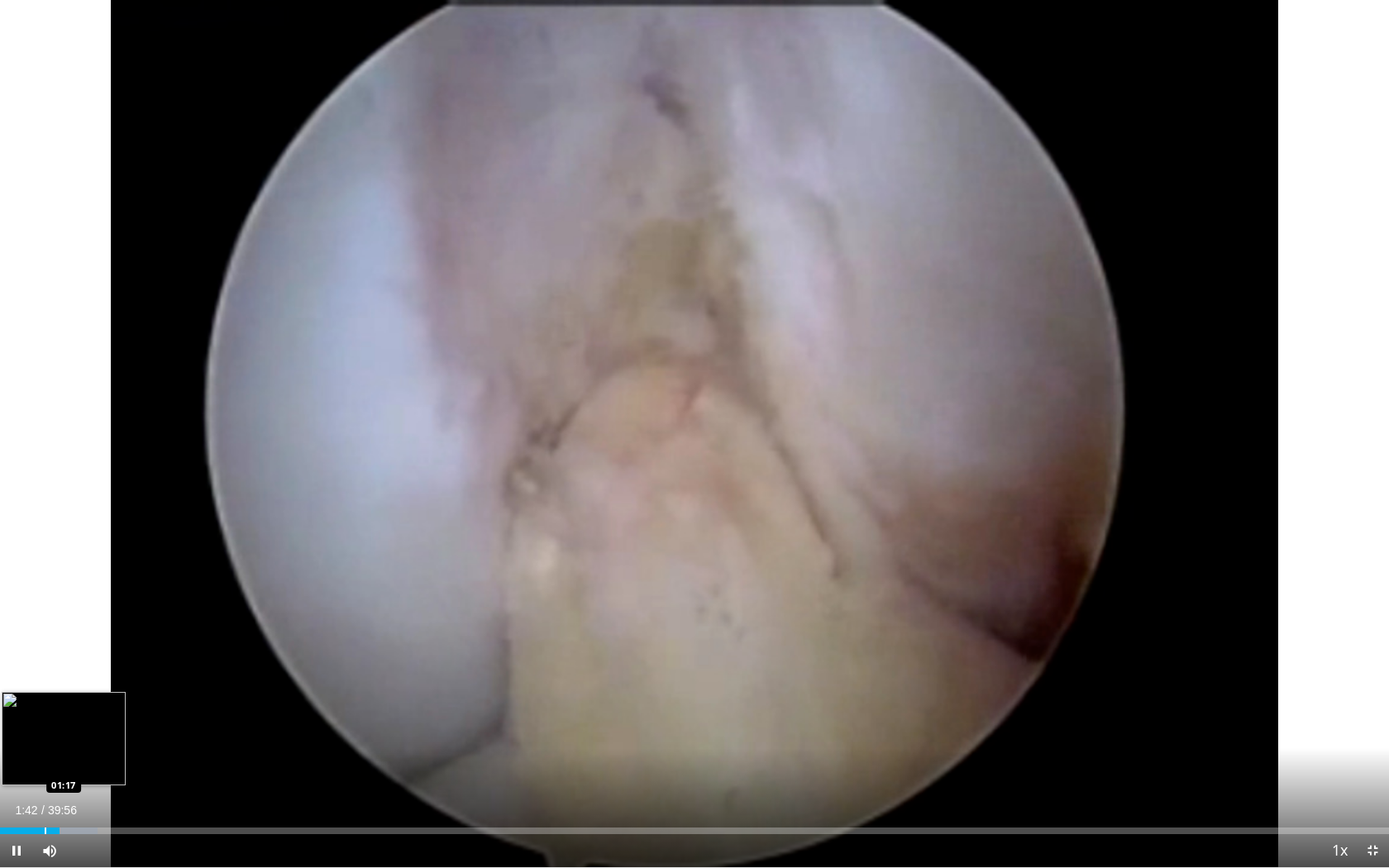
click at [45, 770] on div "Loaded : 7.03% 01:42 01:17" at bounding box center [694, 826] width 1389 height 16
click at [32, 770] on div "Loaded : 7.03% 01:19 01:01" at bounding box center [694, 831] width 1389 height 7
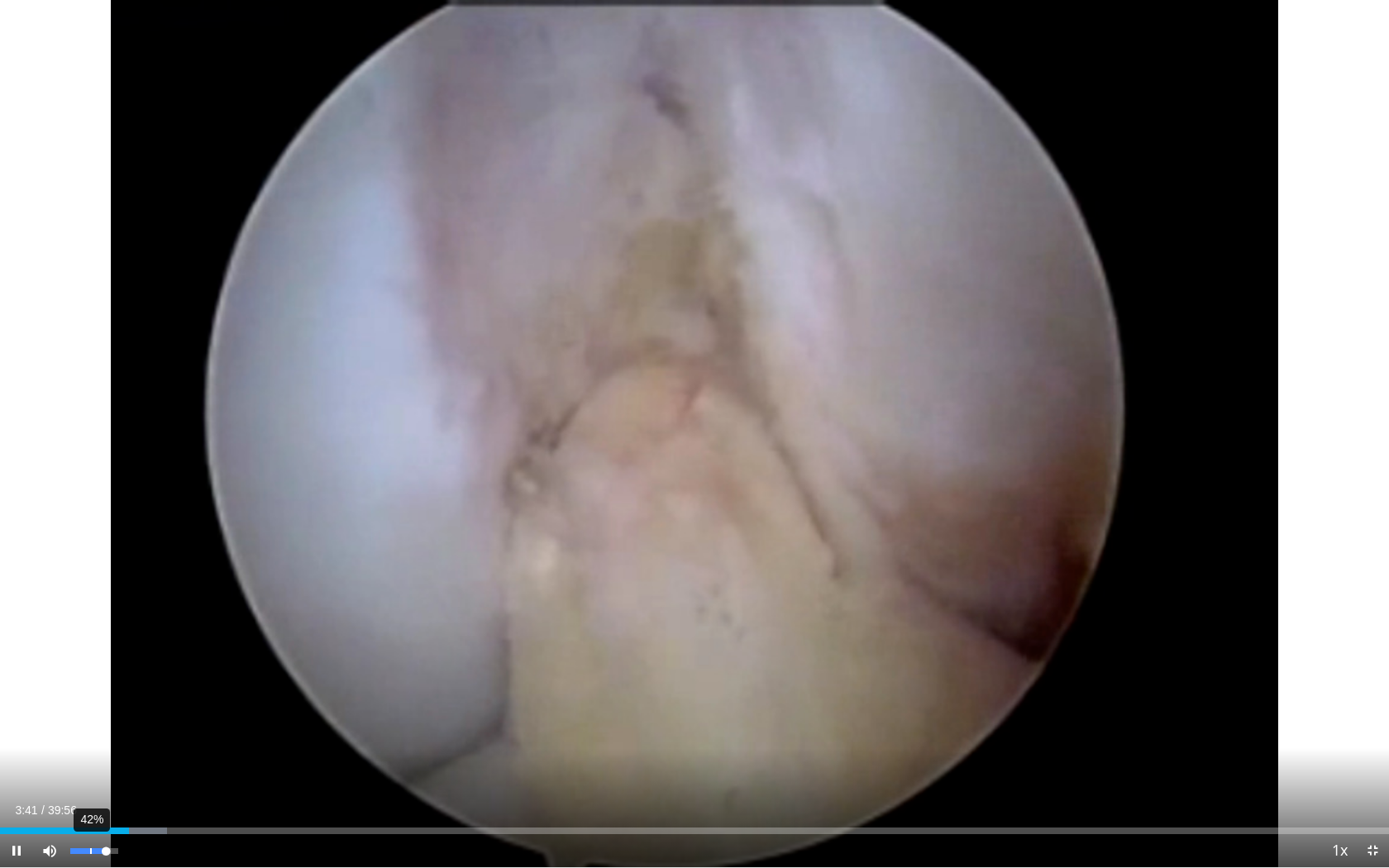
click at [90, 770] on div "42%" at bounding box center [94, 850] width 47 height 6
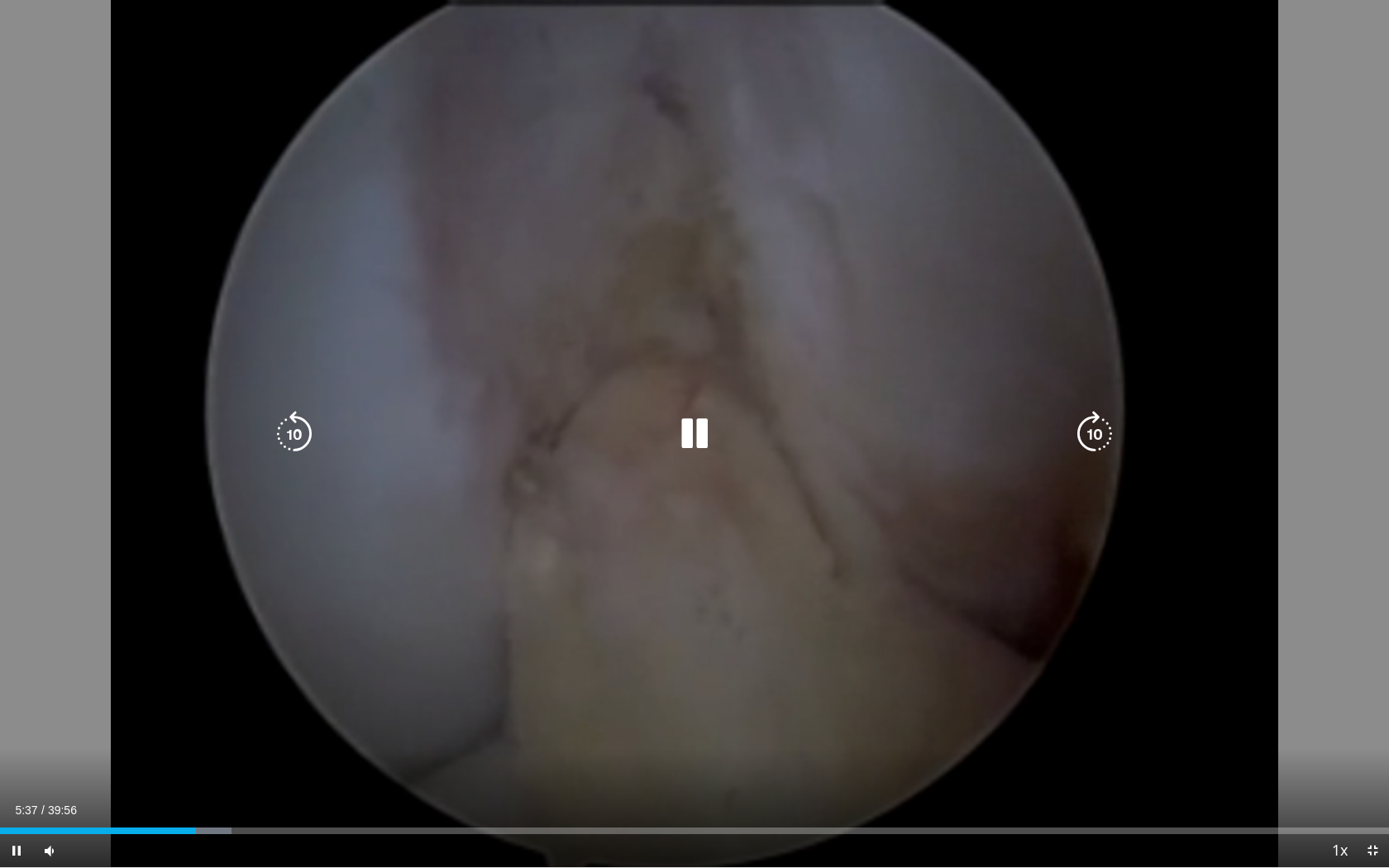
click at [293, 429] on icon "Video Player" at bounding box center [294, 434] width 47 height 47
click at [293, 429] on div "20 seconds Tap to unmute" at bounding box center [694, 433] width 1389 height 867
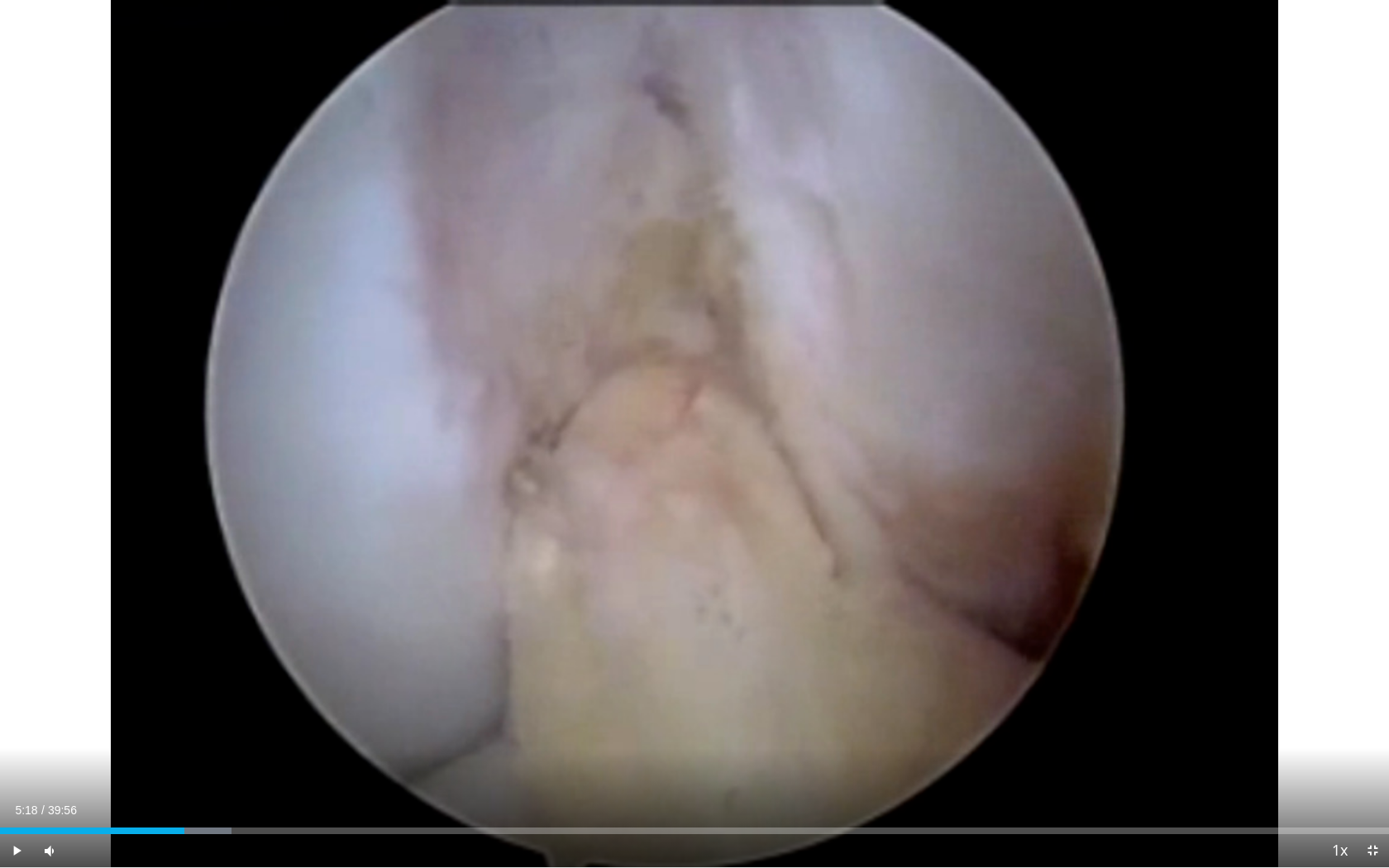
drag, startPoint x: 293, startPoint y: 429, endPoint x: 230, endPoint y: 506, distance: 99.5
click at [230, 506] on div "20 seconds Tap to unmute" at bounding box center [694, 433] width 1389 height 867
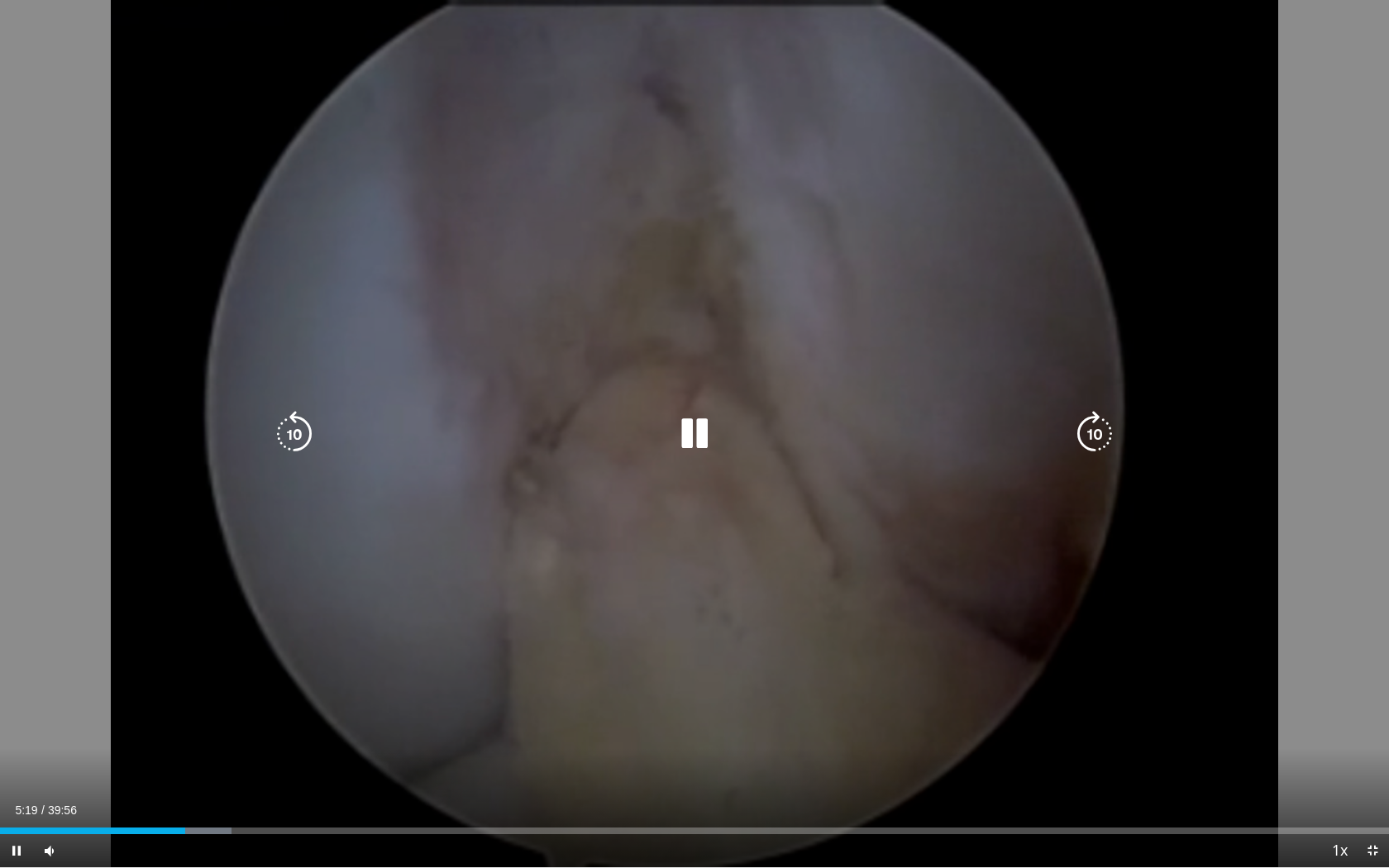
click at [288, 437] on icon "Video Player" at bounding box center [294, 434] width 47 height 47
click at [690, 439] on icon "Video Player" at bounding box center [694, 434] width 47 height 47
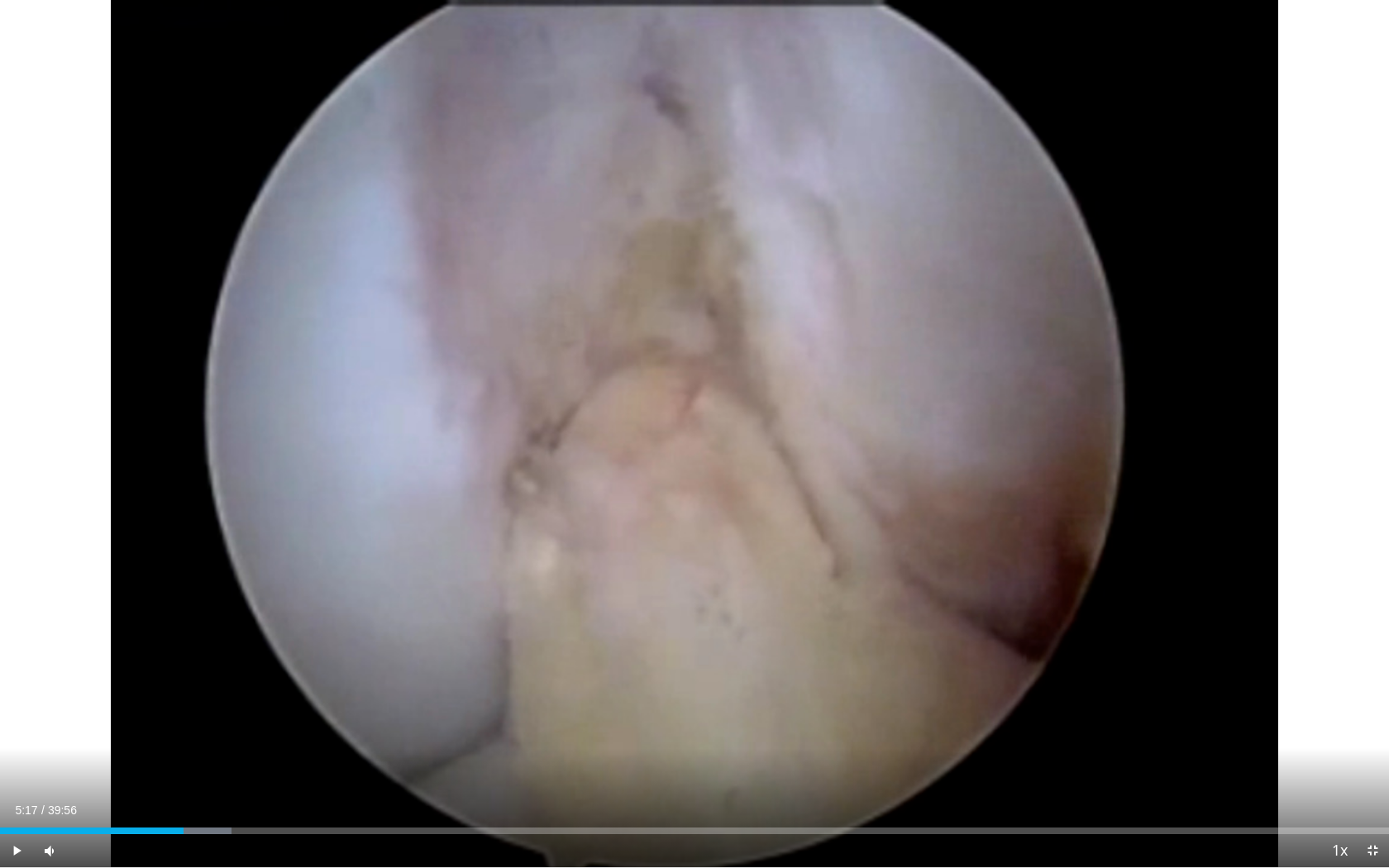
click at [690, 439] on div "10 seconds Tap to unmute" at bounding box center [694, 433] width 1389 height 867
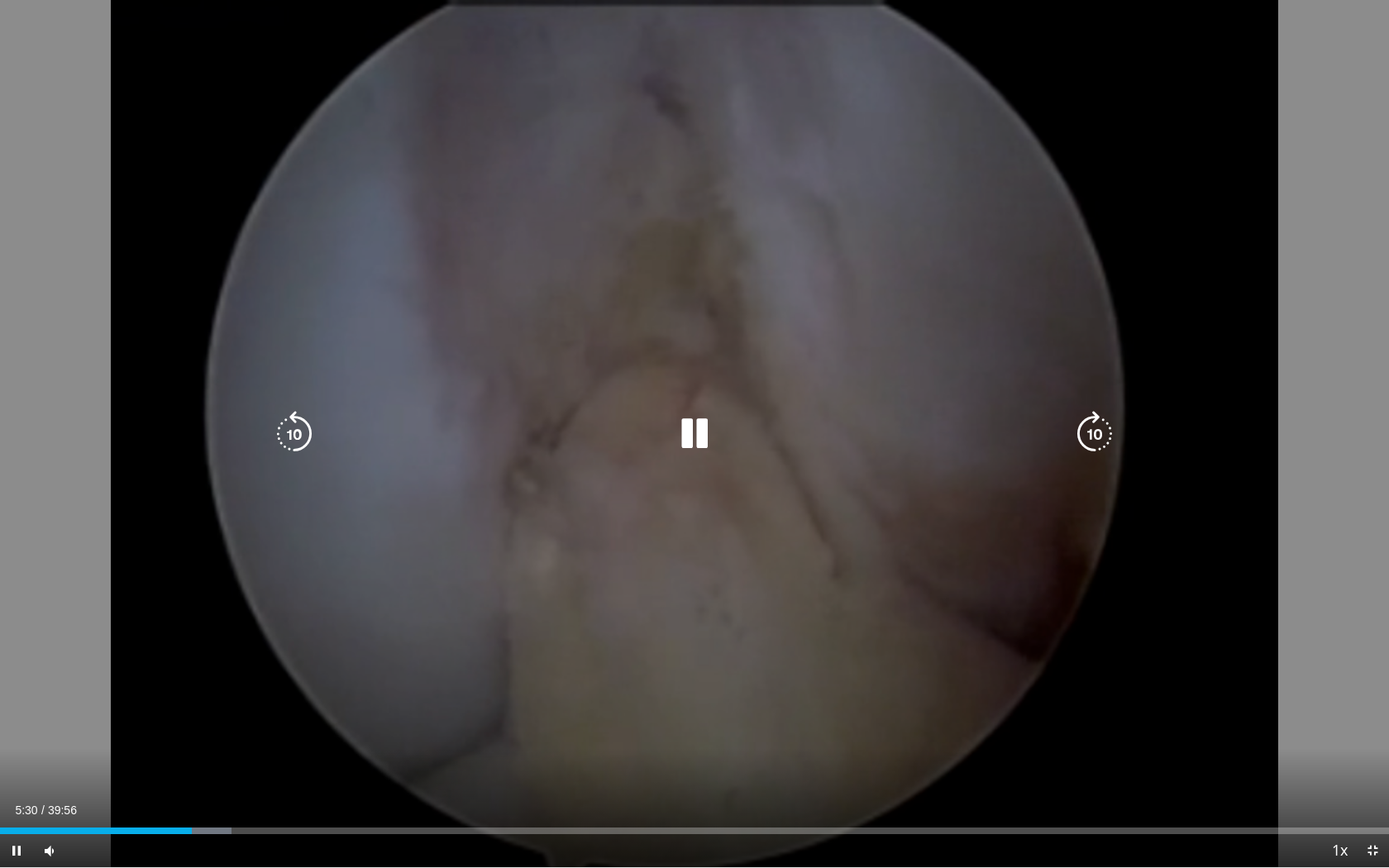
click at [295, 437] on icon "Video Player" at bounding box center [294, 434] width 47 height 47
click at [686, 442] on icon "Video Player" at bounding box center [694, 434] width 47 height 47
click at [688, 442] on icon "Video Player" at bounding box center [694, 434] width 47 height 47
click at [303, 435] on icon "Video Player" at bounding box center [294, 434] width 47 height 47
click at [302, 436] on icon "Video Player" at bounding box center [294, 434] width 47 height 47
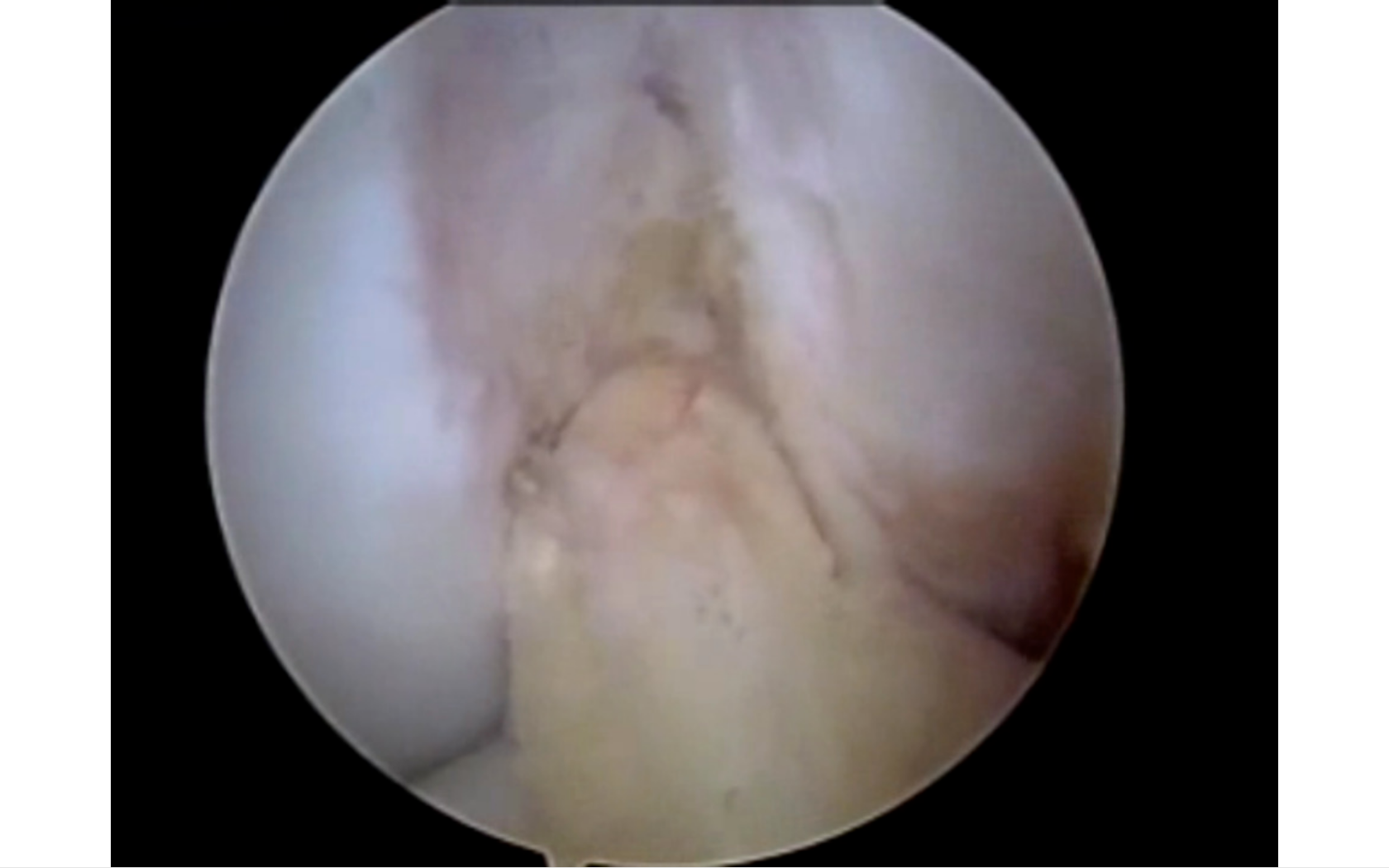
click at [695, 438] on div "20 seconds Tap to unmute" at bounding box center [694, 433] width 1389 height 867
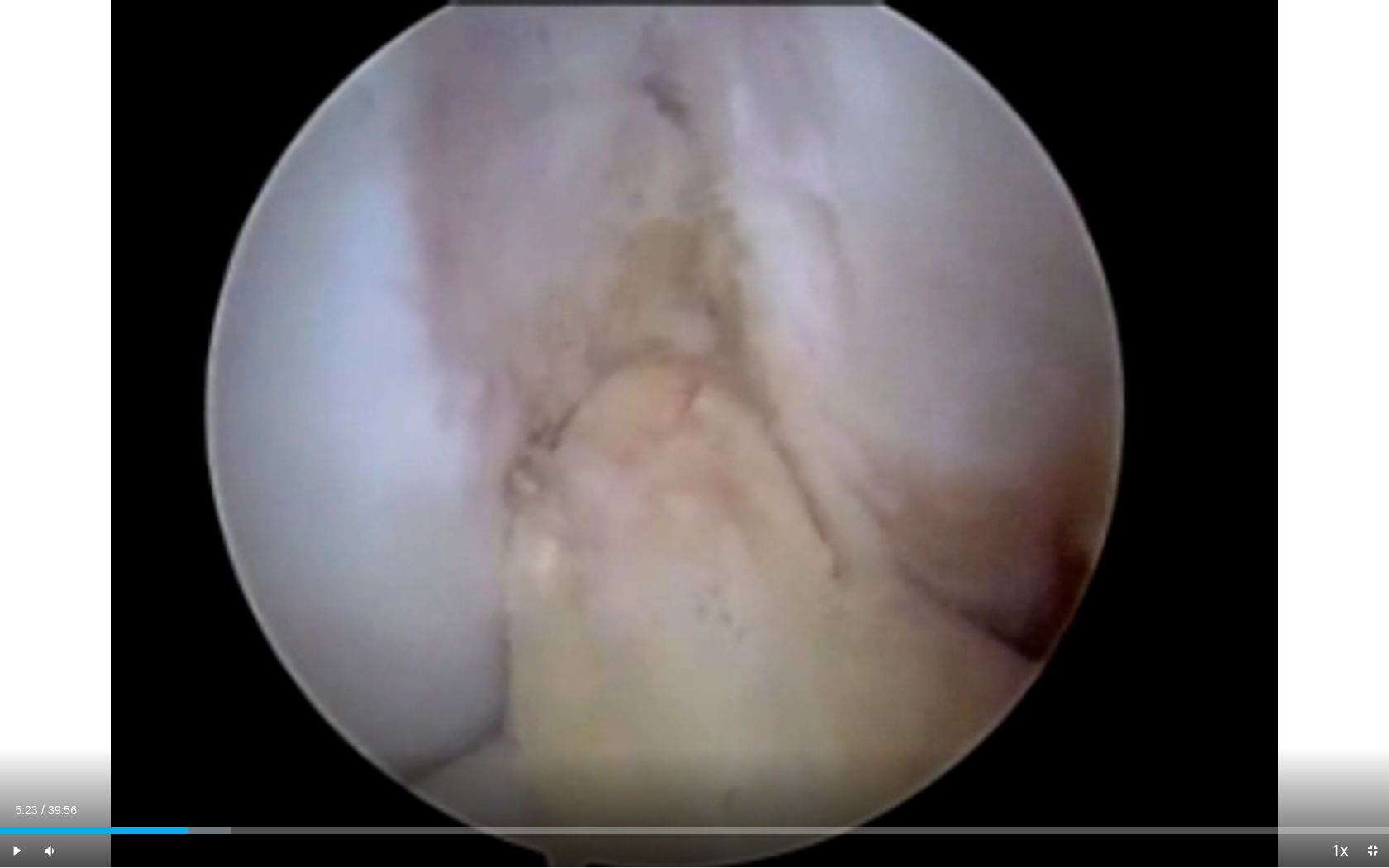
click at [695, 438] on div "20 seconds Tap to unmute" at bounding box center [694, 433] width 1389 height 867
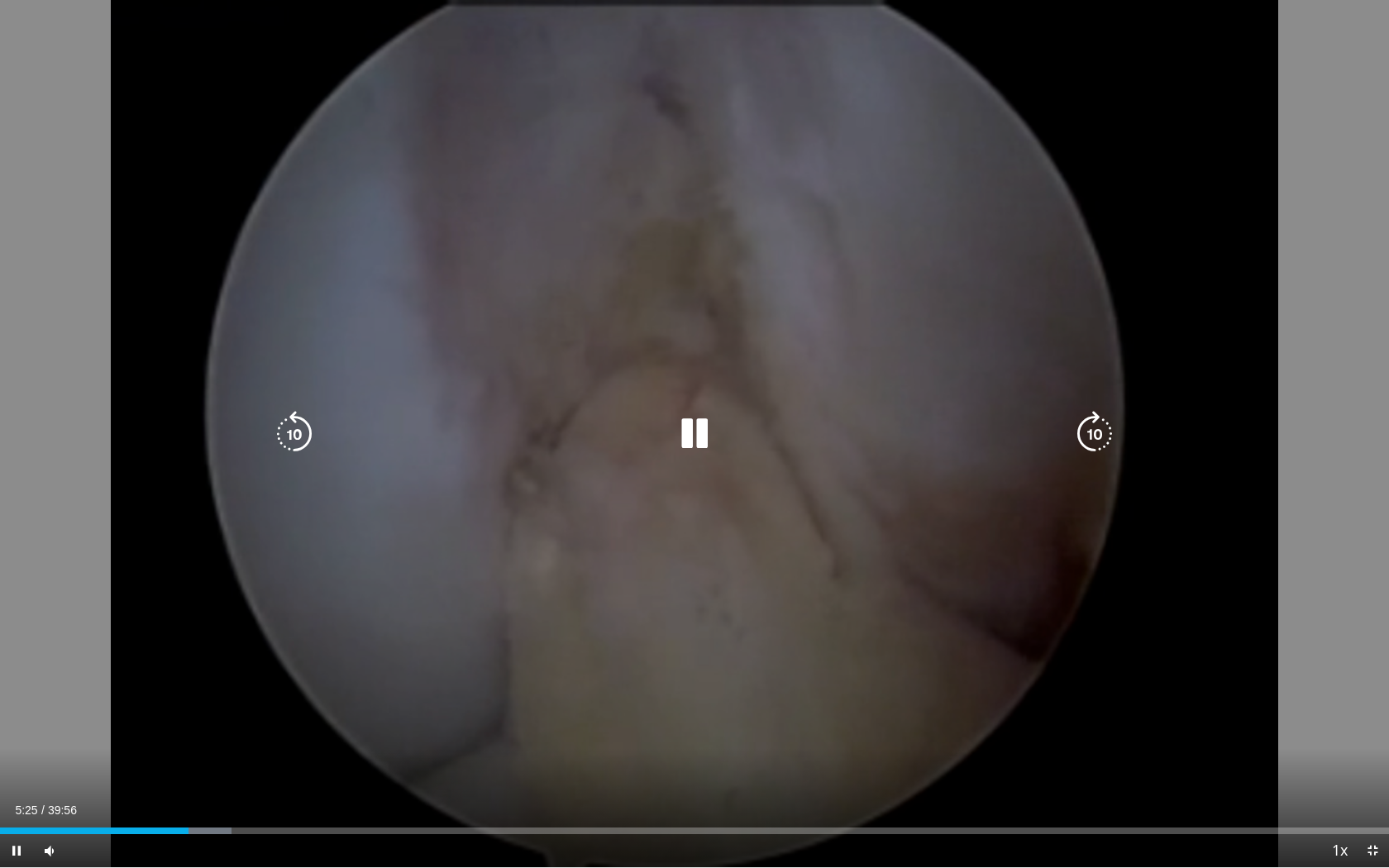
click at [302, 431] on icon "Video Player" at bounding box center [294, 434] width 47 height 47
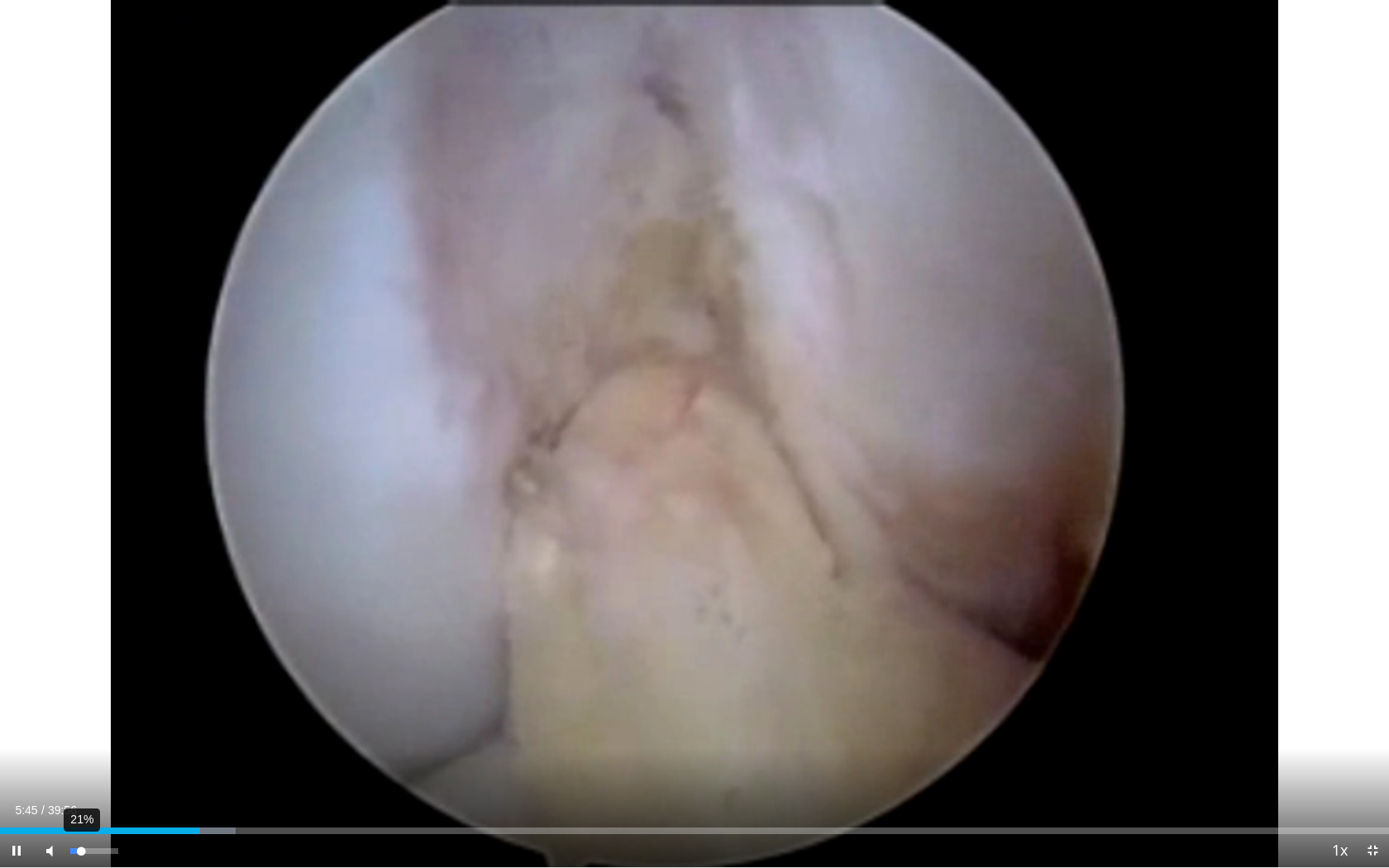
click at [81, 770] on div "Volume Level" at bounding box center [75, 850] width 11 height 6
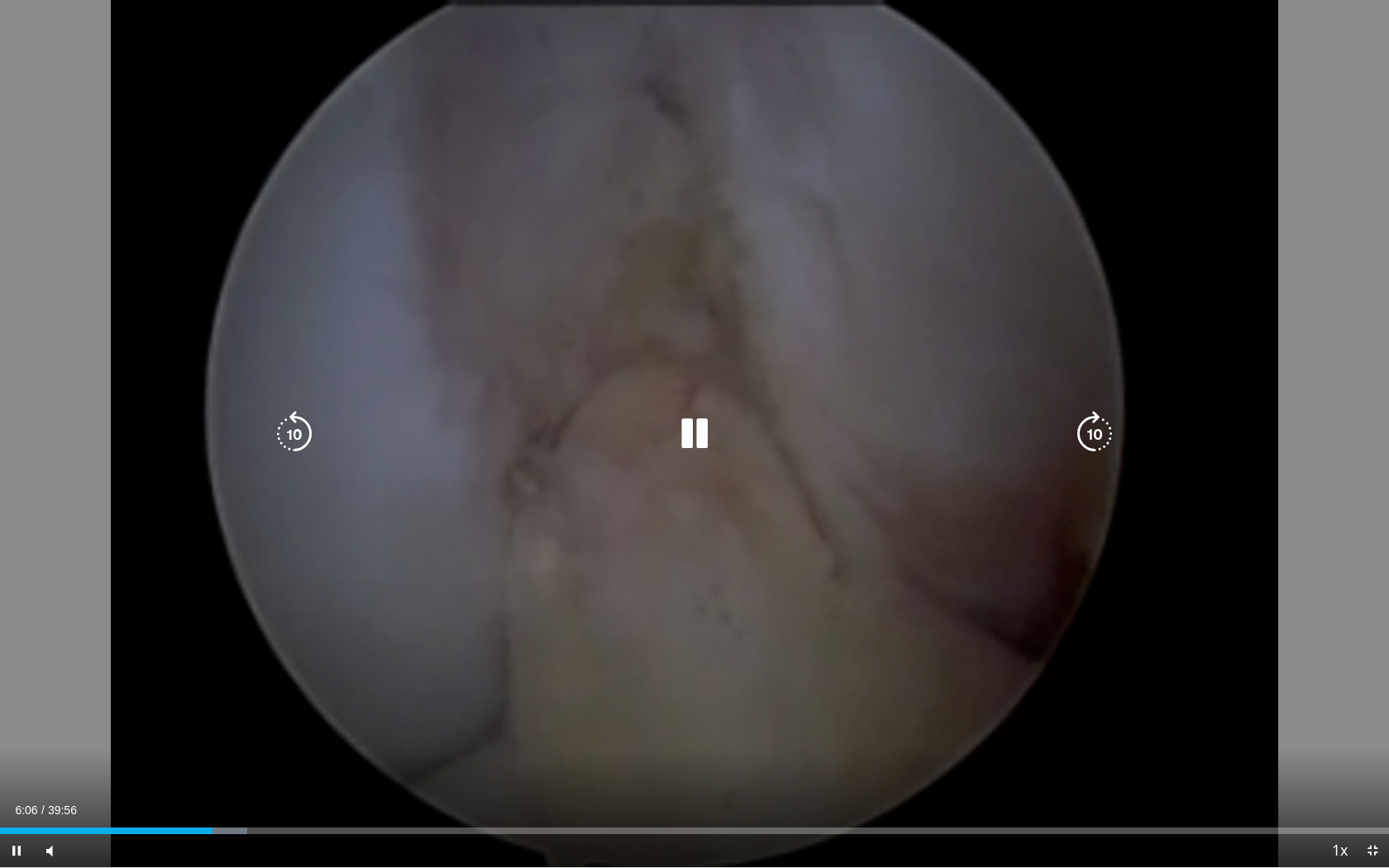
click at [299, 426] on icon "Video Player" at bounding box center [294, 434] width 47 height 47
click at [299, 426] on div "20 seconds Tap to unmute" at bounding box center [694, 433] width 1389 height 867
drag, startPoint x: 299, startPoint y: 426, endPoint x: 293, endPoint y: 442, distance: 17.1
click at [293, 442] on icon "Video Player" at bounding box center [294, 434] width 47 height 47
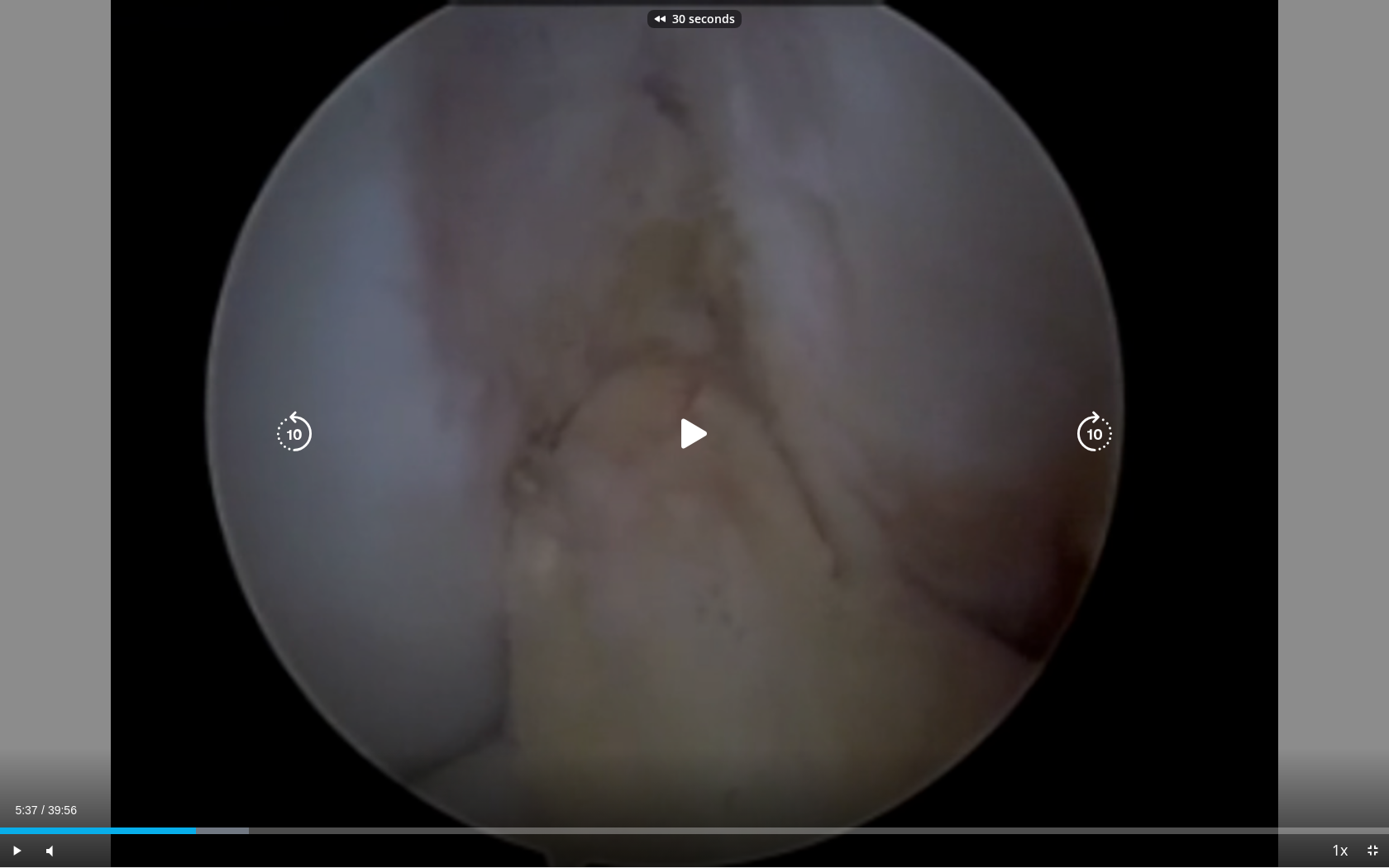
click at [689, 432] on icon "Video Player" at bounding box center [694, 434] width 47 height 47
click at [296, 428] on icon "Video Player" at bounding box center [294, 434] width 47 height 47
click at [296, 430] on icon "Video Player" at bounding box center [294, 434] width 47 height 47
click at [294, 430] on icon "Video Player" at bounding box center [294, 434] width 47 height 47
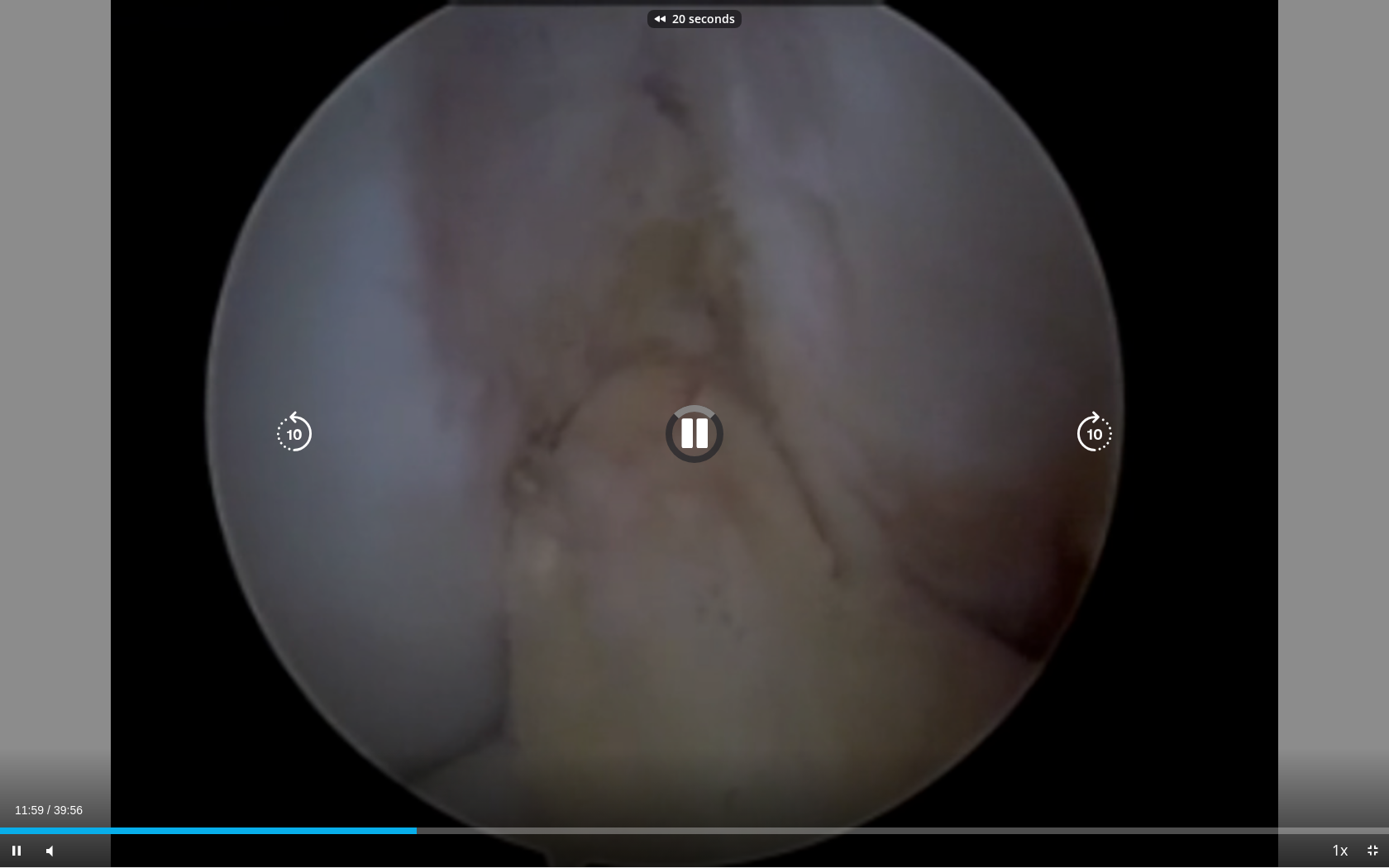
click at [294, 428] on icon "Video Player" at bounding box center [294, 434] width 47 height 47
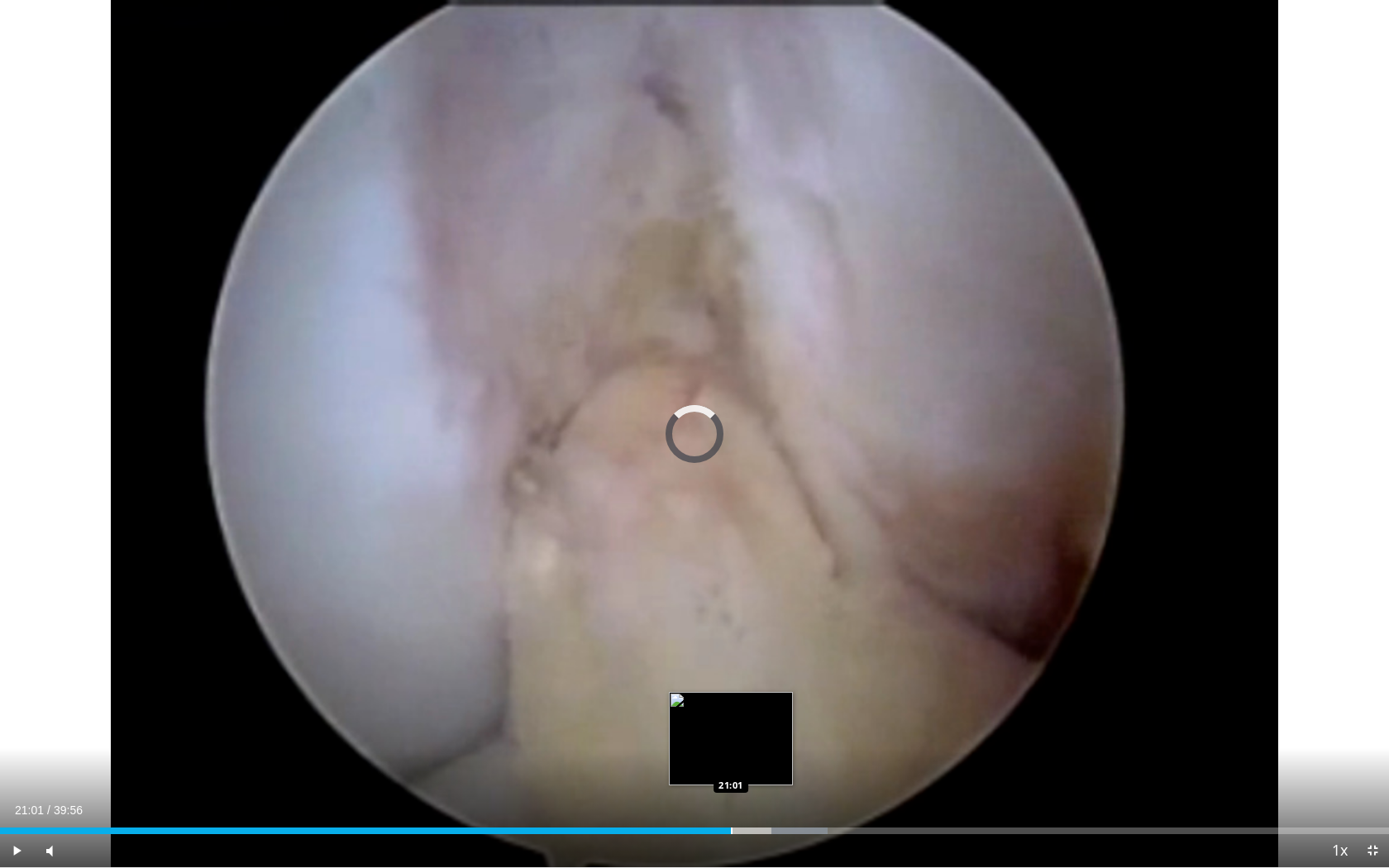
click at [731, 770] on div "Progress Bar" at bounding box center [732, 831] width 2 height 7
click at [706, 770] on div "Progress Bar" at bounding box center [707, 831] width 2 height 7
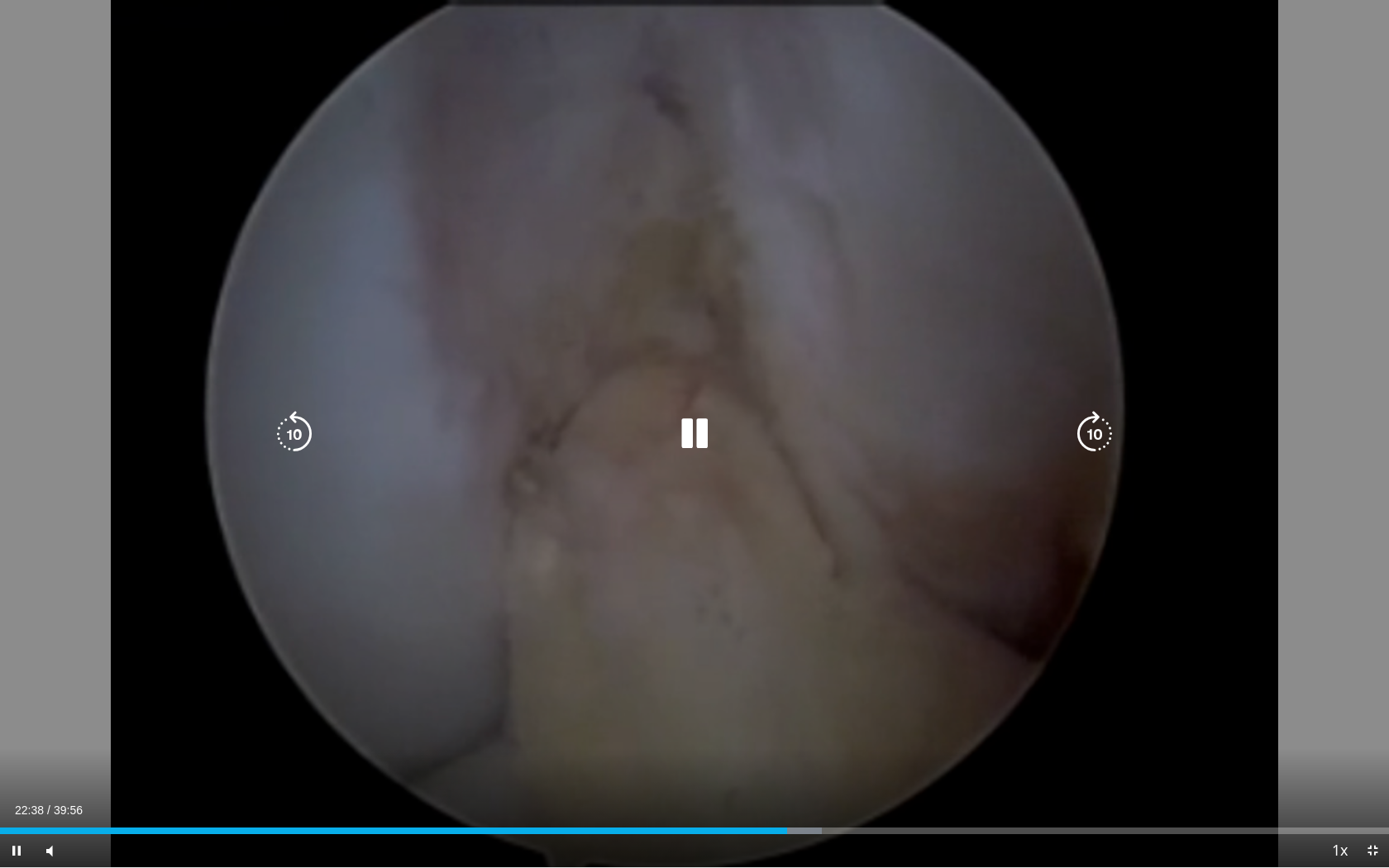
click at [310, 431] on icon "Video Player" at bounding box center [294, 434] width 47 height 47
click at [310, 431] on div "10 seconds Tap to unmute" at bounding box center [694, 433] width 1389 height 867
click at [678, 436] on icon "Video Player" at bounding box center [694, 434] width 47 height 47
click at [296, 433] on icon "Video Player" at bounding box center [294, 434] width 47 height 47
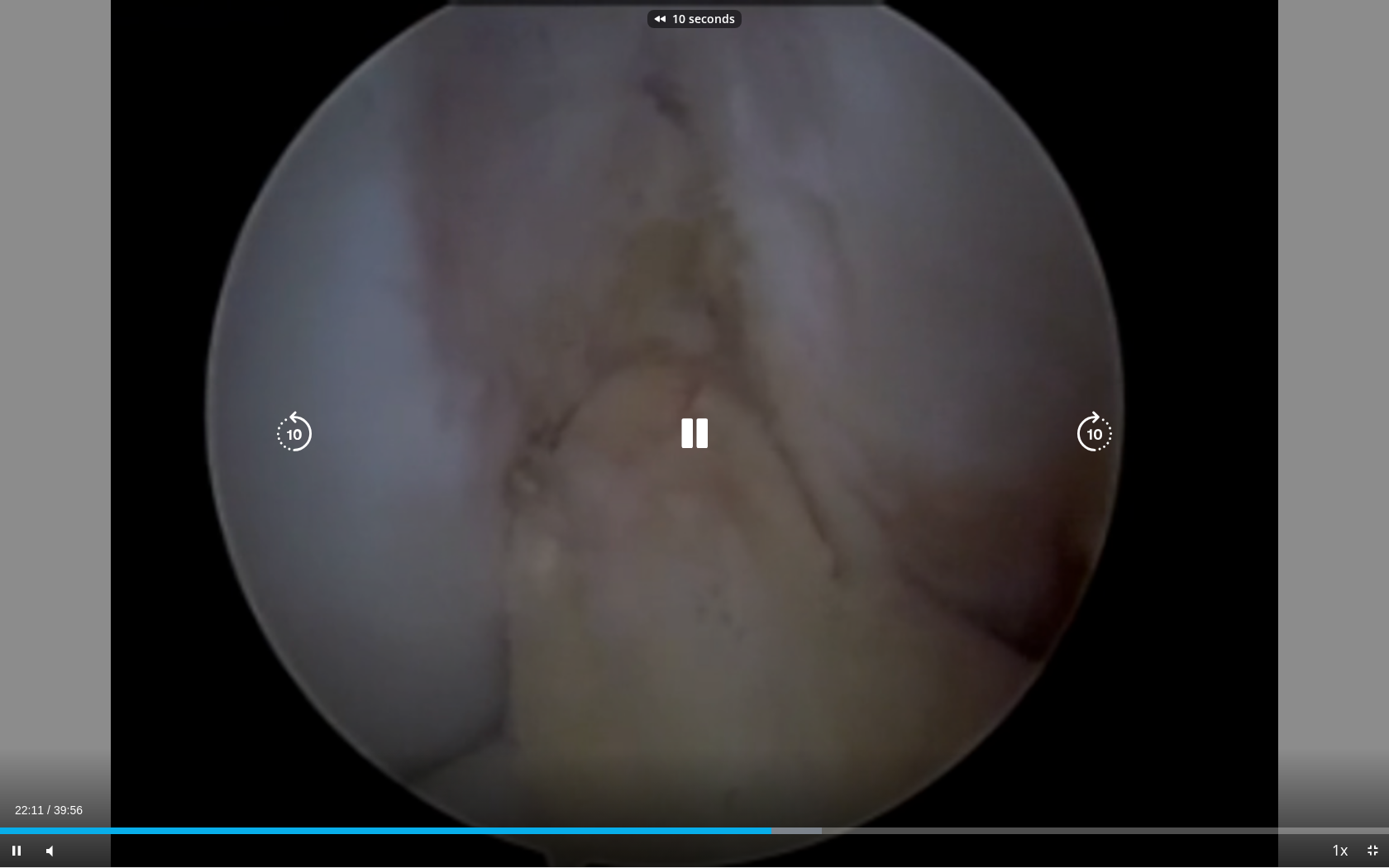
click at [296, 433] on icon "Video Player" at bounding box center [294, 434] width 47 height 47
click at [296, 433] on div "20 seconds Tap to unmute" at bounding box center [694, 433] width 1389 height 867
click at [686, 416] on icon "Video Player" at bounding box center [694, 434] width 47 height 47
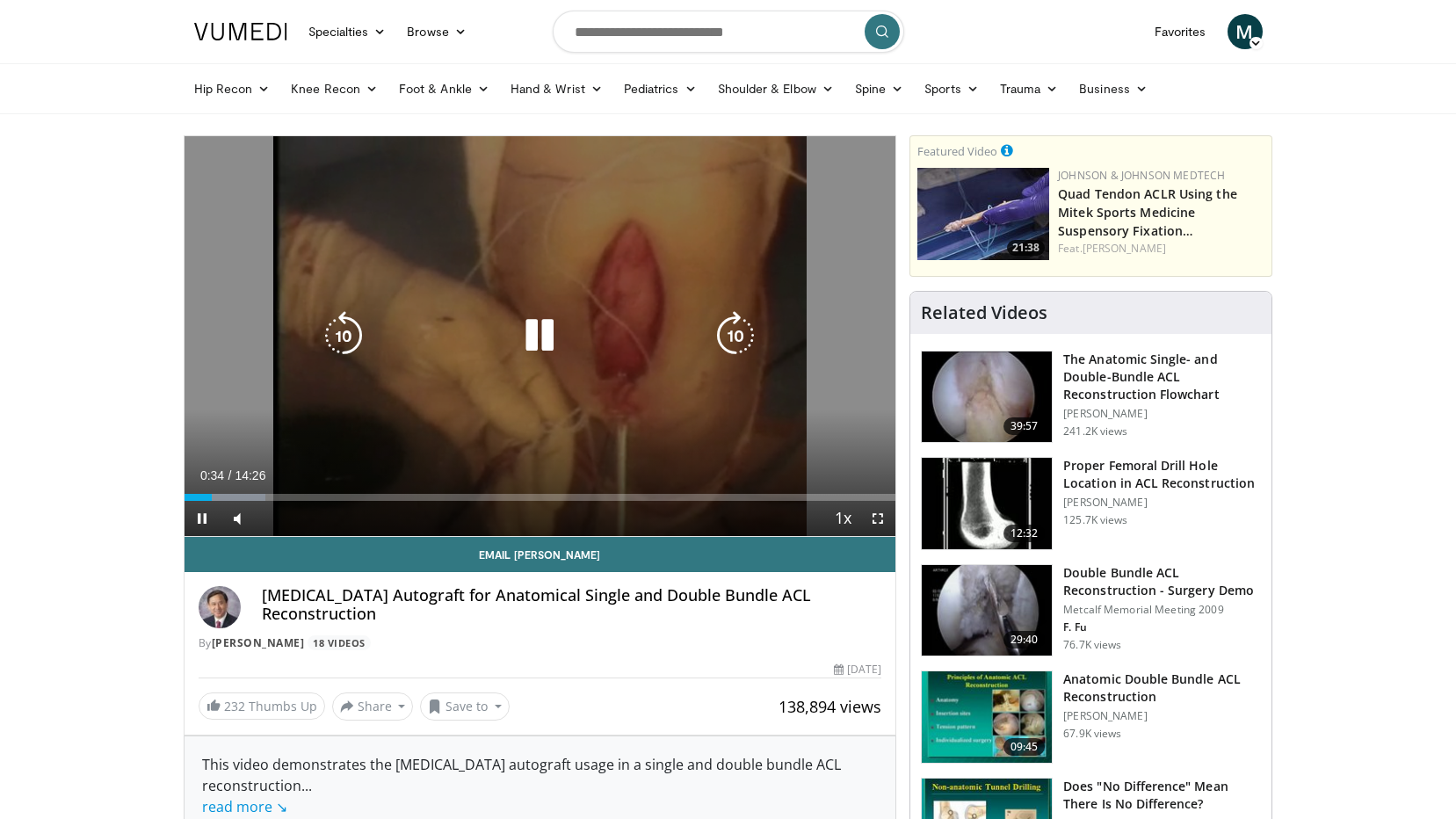
click at [539, 333] on icon "Video Player" at bounding box center [539, 335] width 50 height 50
